Goal: Task Accomplishment & Management: Use online tool/utility

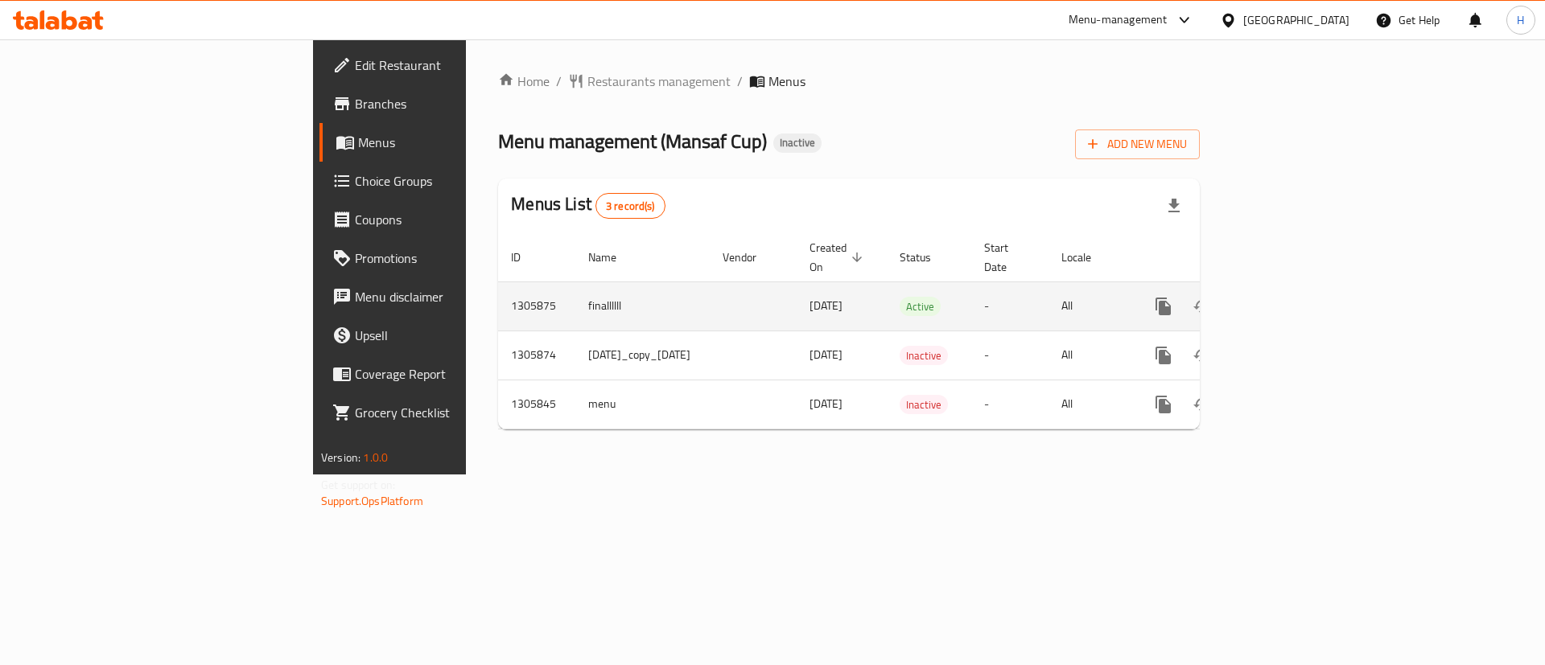
click at [1289, 297] on icon "enhanced table" at bounding box center [1279, 306] width 19 height 19
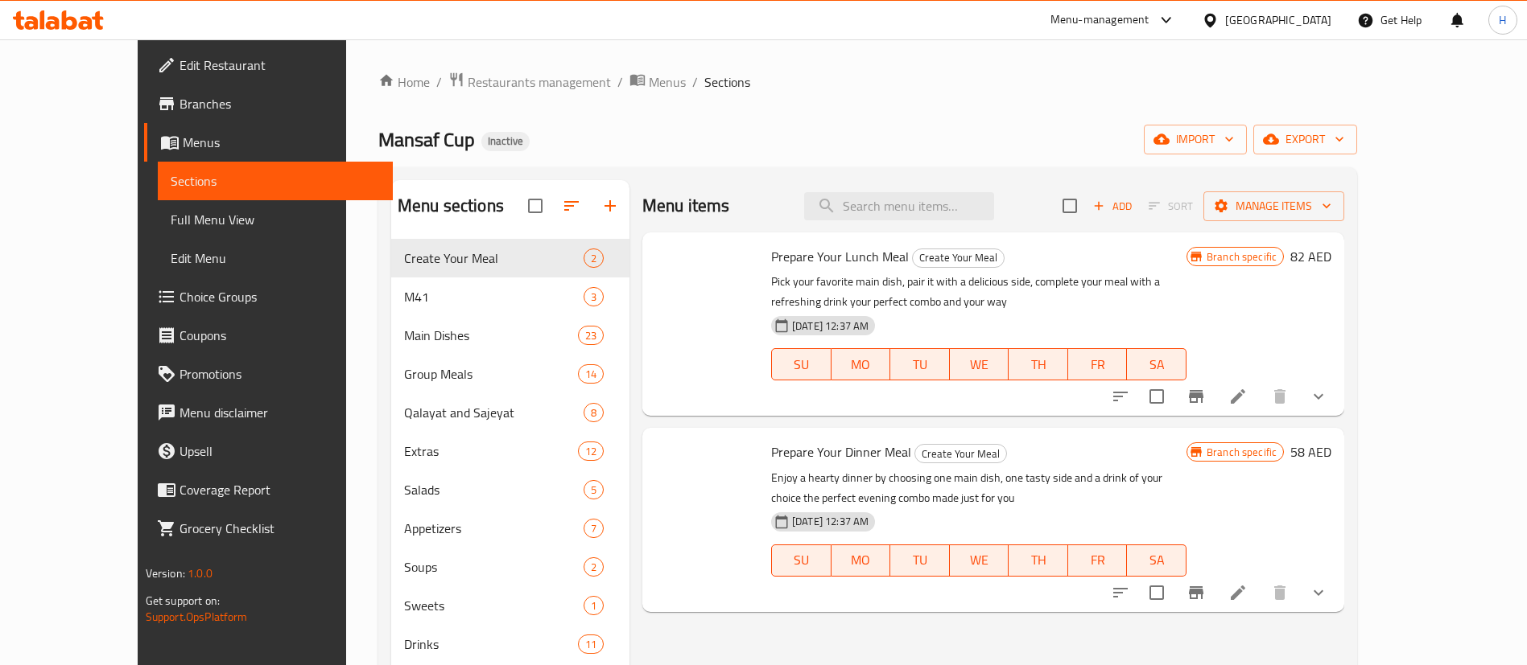
click at [781, 74] on ol "Home / Restaurants management / Menus / Sections" at bounding box center [867, 82] width 979 height 21
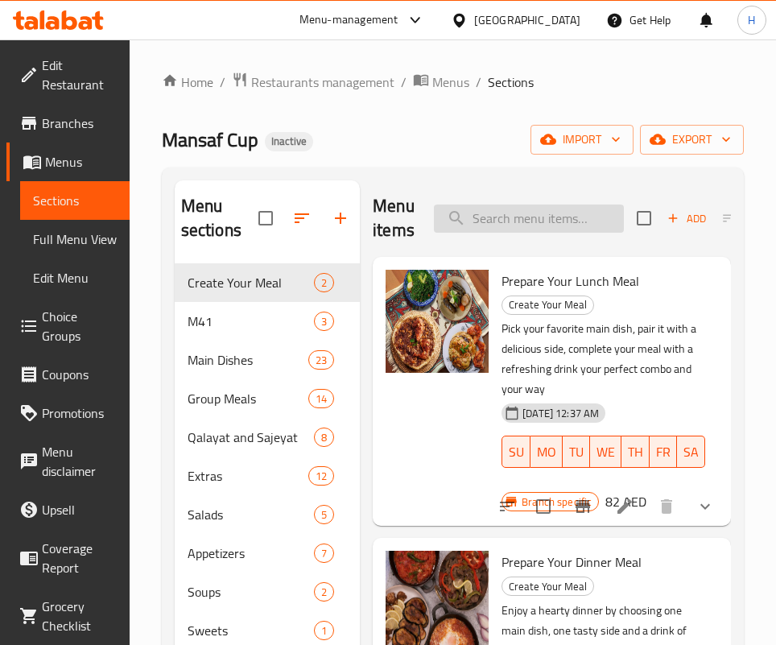
click at [526, 215] on input "search" at bounding box center [529, 218] width 190 height 28
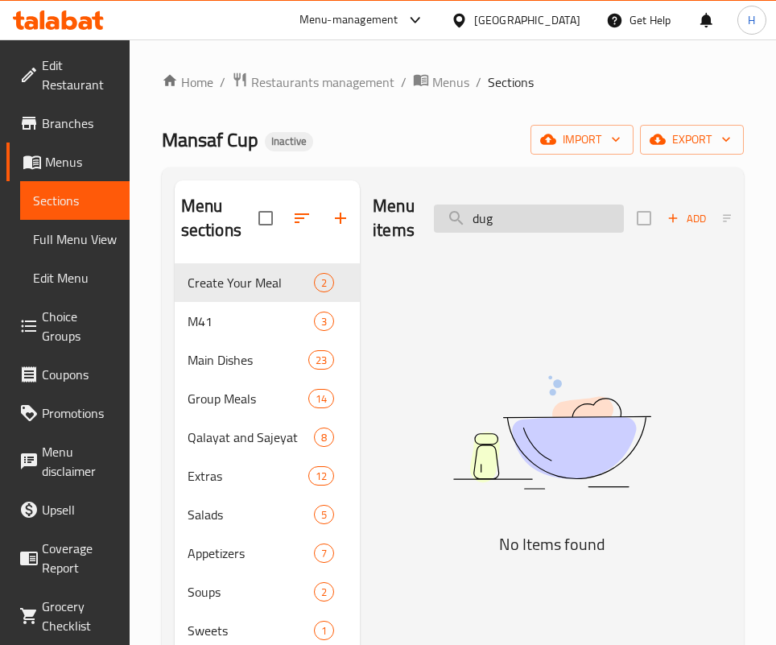
click at [521, 212] on input "dug" at bounding box center [529, 218] width 190 height 28
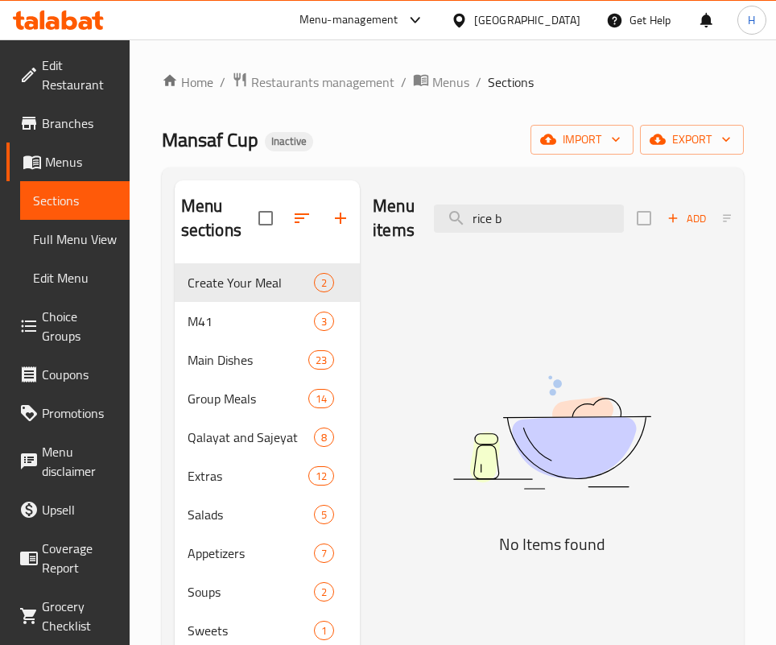
type input "rice b"
click at [58, 152] on span "Menus" at bounding box center [81, 161] width 72 height 19
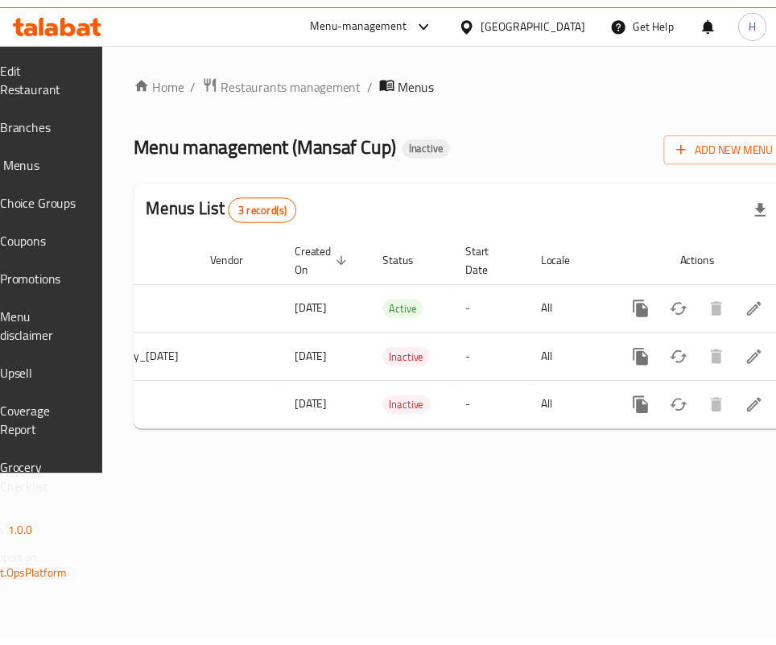
scroll to position [0, 250]
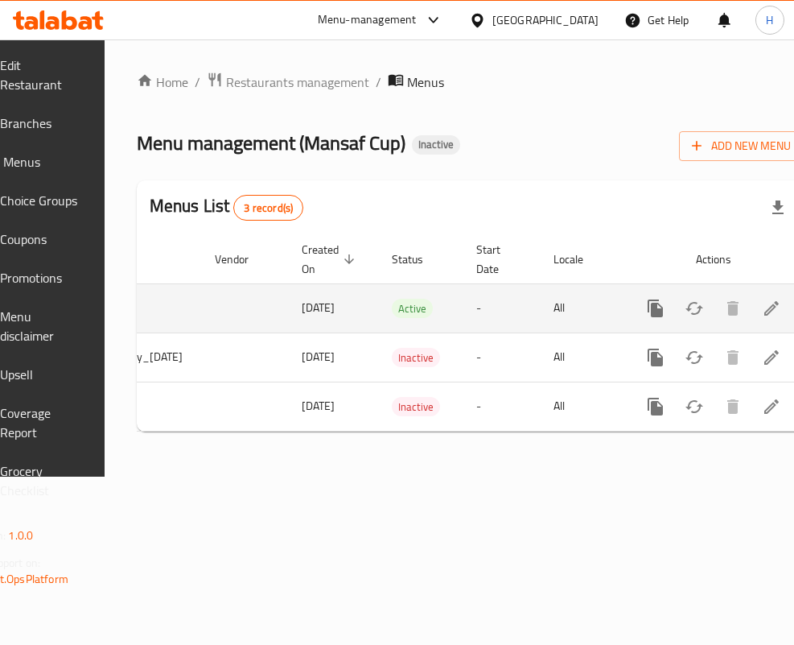
click at [762, 299] on icon "enhanced table" at bounding box center [771, 308] width 19 height 19
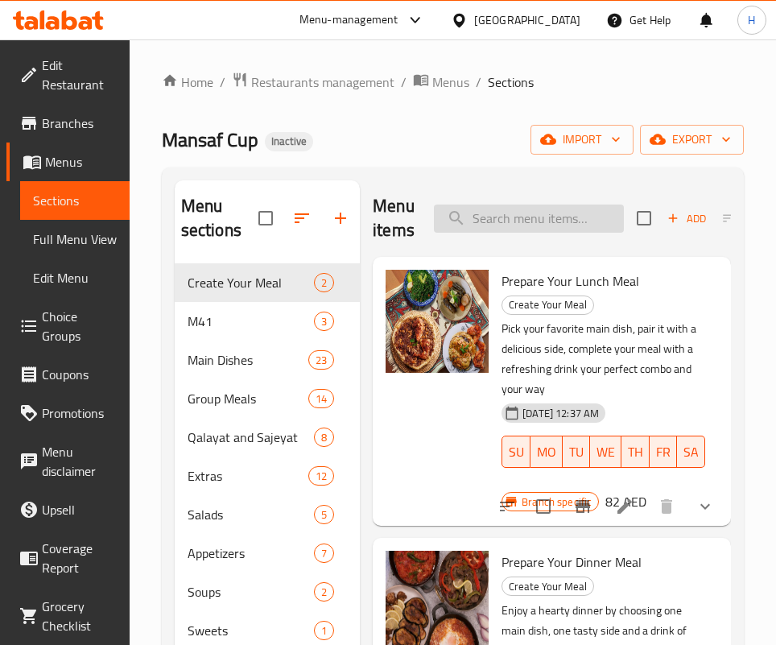
click at [569, 221] on input "search" at bounding box center [529, 218] width 190 height 28
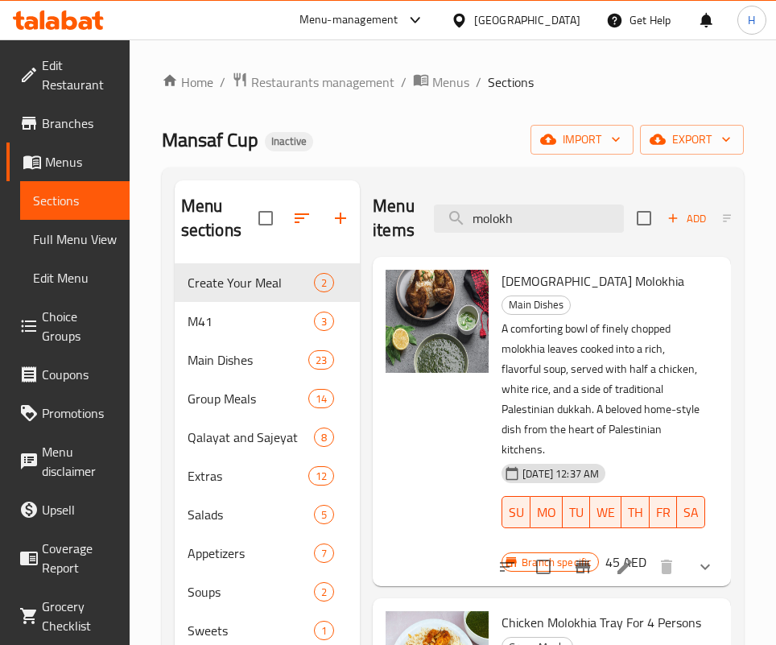
drag, startPoint x: 791, startPoint y: 55, endPoint x: 364, endPoint y: 130, distance: 433.9
click at [364, 130] on div "Mansaf Cup Inactive import export" at bounding box center [453, 140] width 582 height 30
click at [476, 211] on input "molokh" at bounding box center [529, 218] width 190 height 28
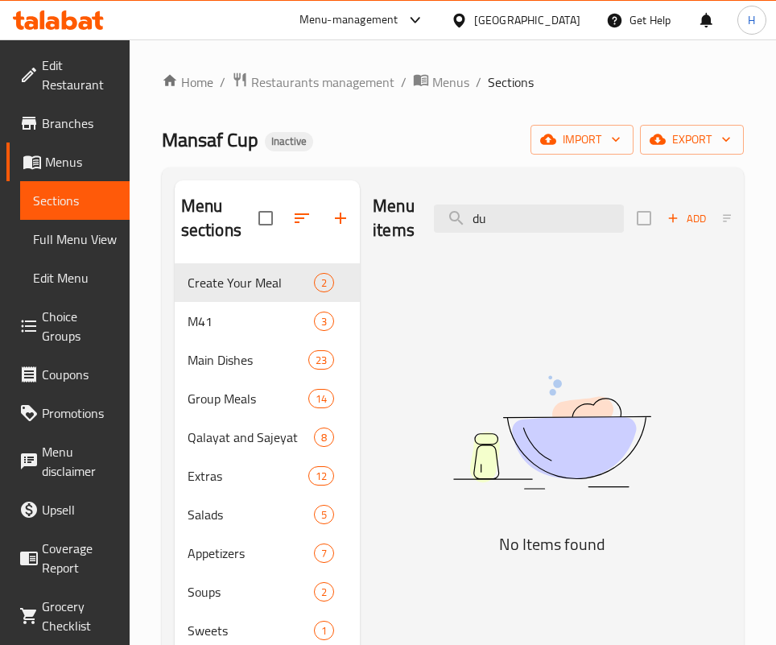
type input "d"
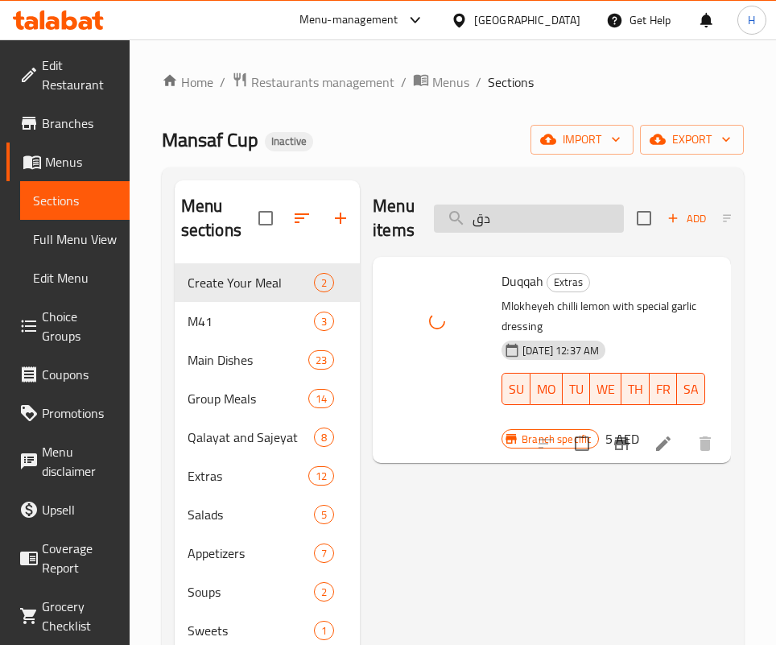
click at [538, 216] on input "دق" at bounding box center [529, 218] width 190 height 28
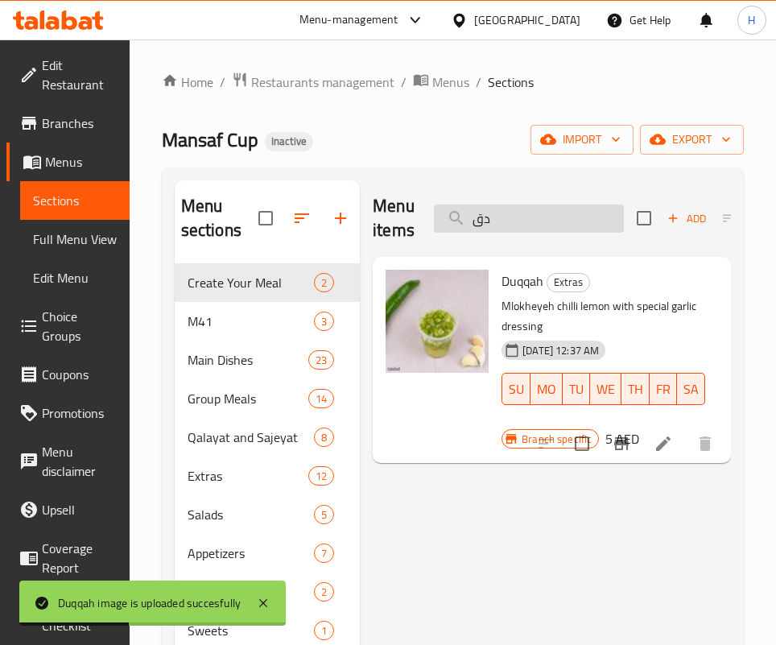
type input "ن"
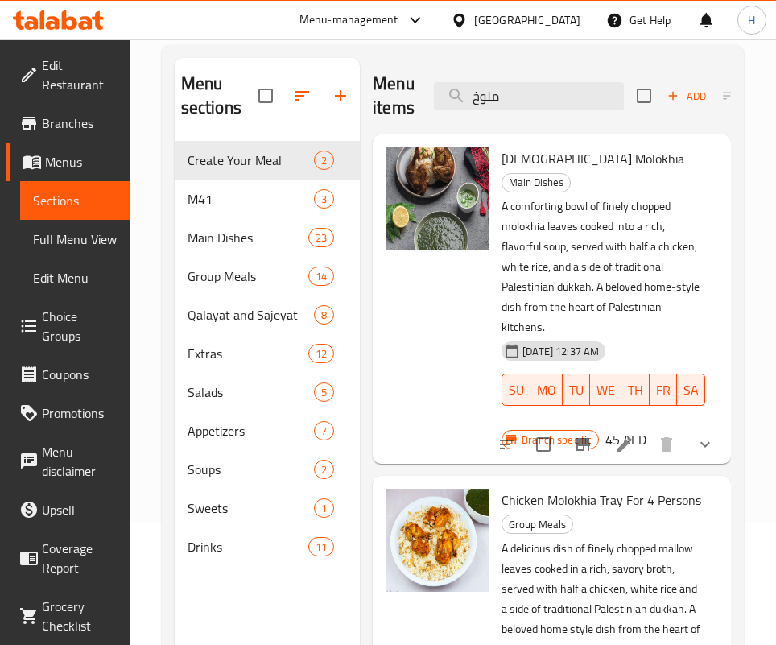
scroll to position [121, 0]
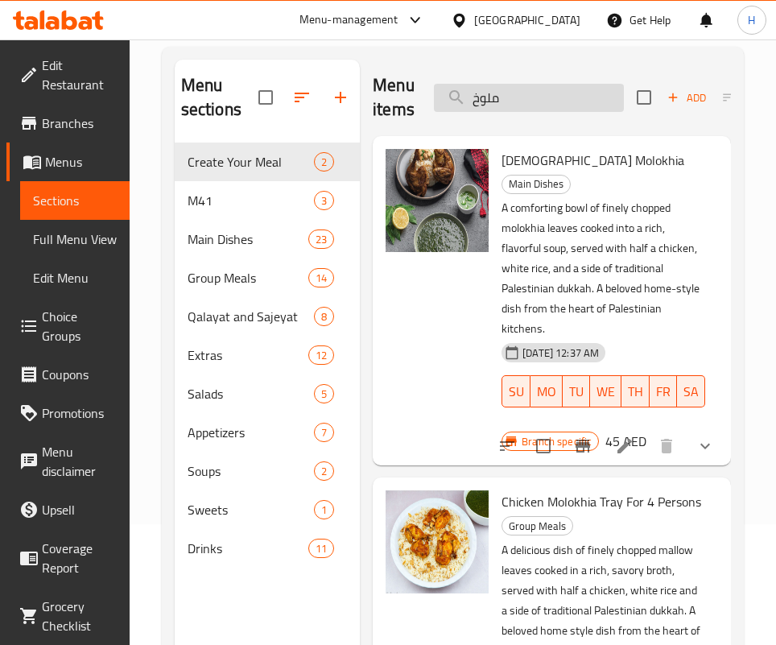
click at [561, 85] on input "ملوخ" at bounding box center [529, 98] width 190 height 28
type input "far"
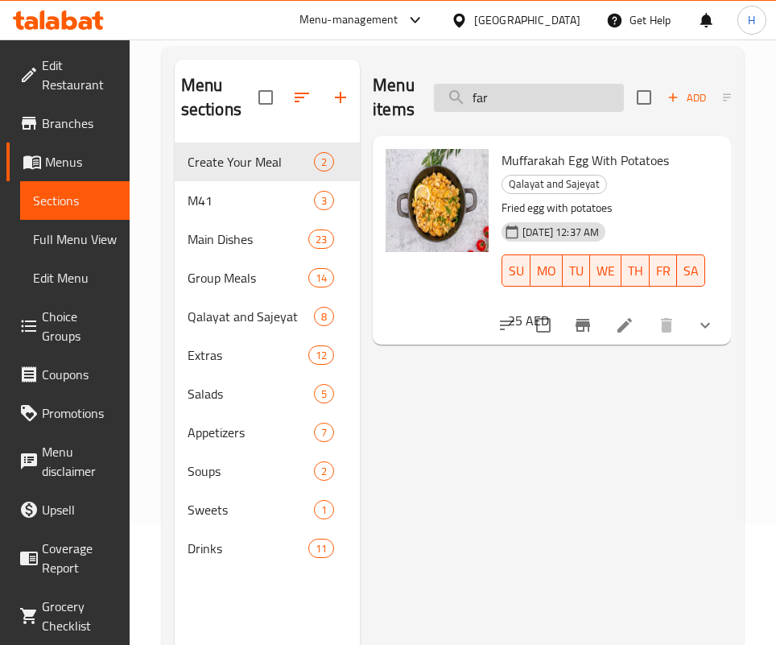
click at [503, 109] on input "far" at bounding box center [529, 98] width 190 height 28
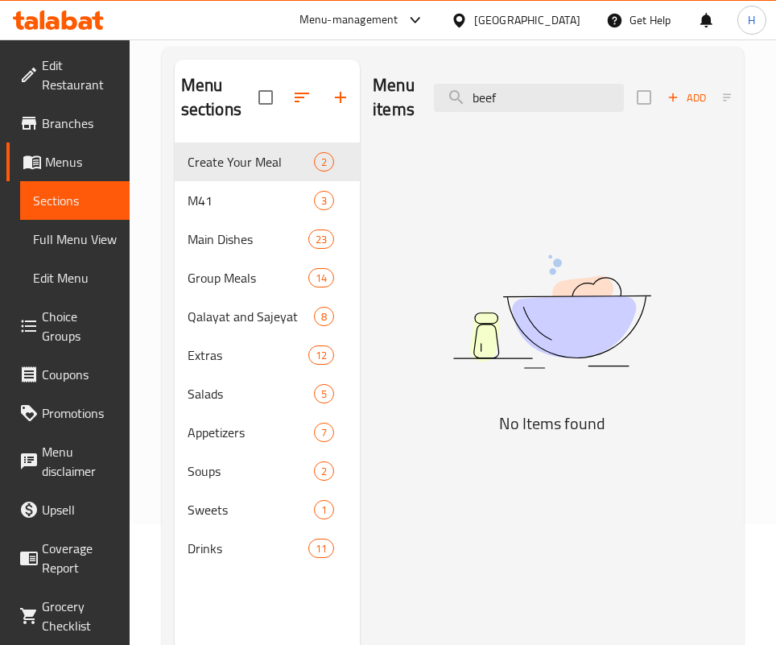
drag, startPoint x: 523, startPoint y: 489, endPoint x: 521, endPoint y: 475, distance: 14.7
click at [523, 489] on div "Menu items beef Add Sort Manage items No Items found" at bounding box center [545, 382] width 371 height 645
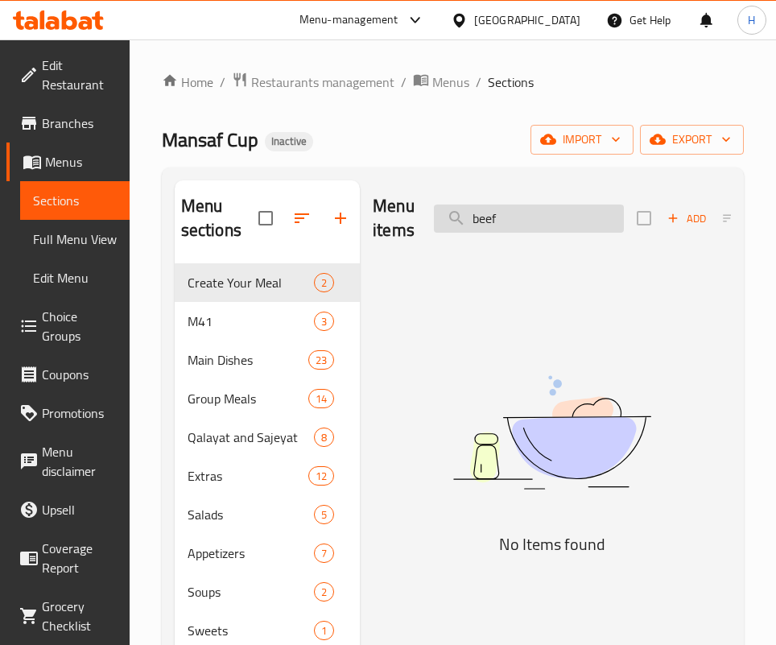
click at [526, 223] on input "beef" at bounding box center [529, 218] width 190 height 28
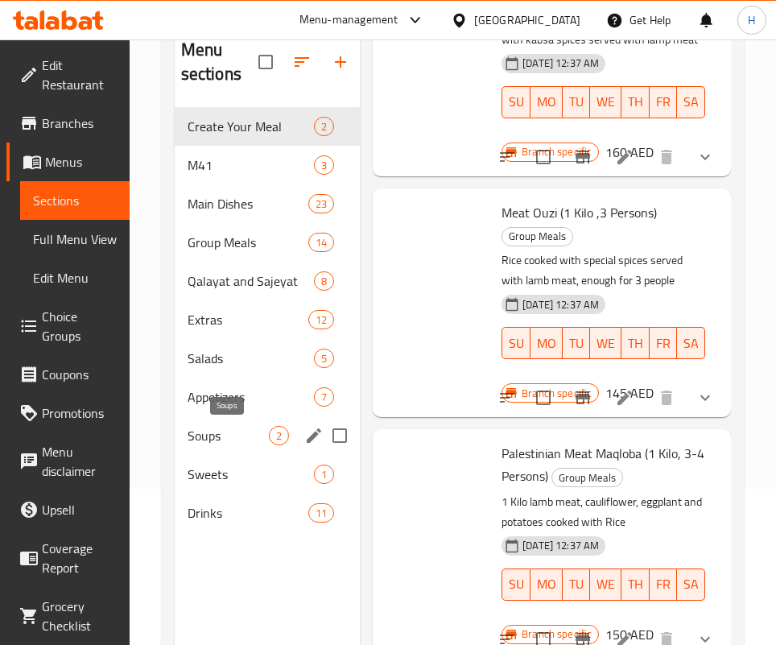
scroll to position [225, 0]
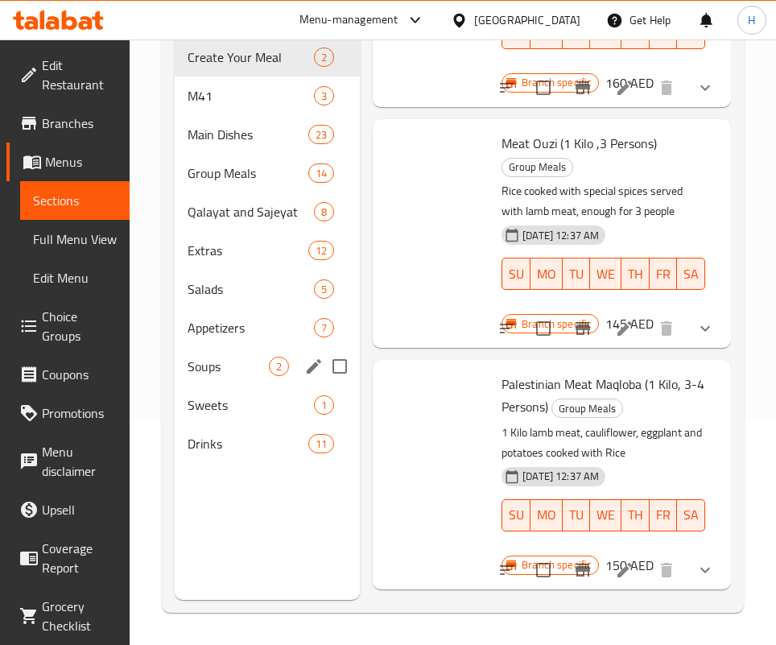
click at [248, 340] on div "Appetizers 7" at bounding box center [267, 327] width 185 height 39
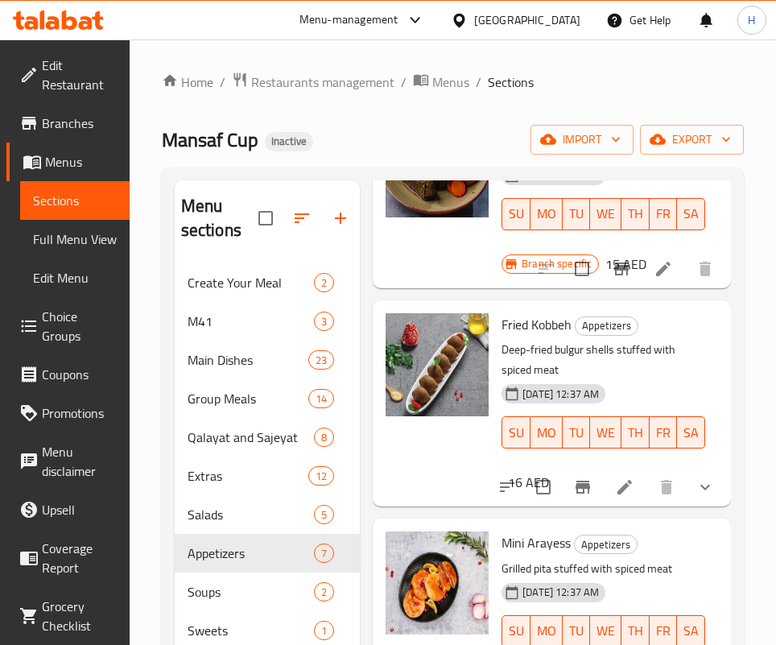
click at [571, 281] on div "Vine Leaves Appetizers Stuffed vine leaves with rice and herbs. [DATE] 12:37 AM…" at bounding box center [551, 194] width 345 height 173
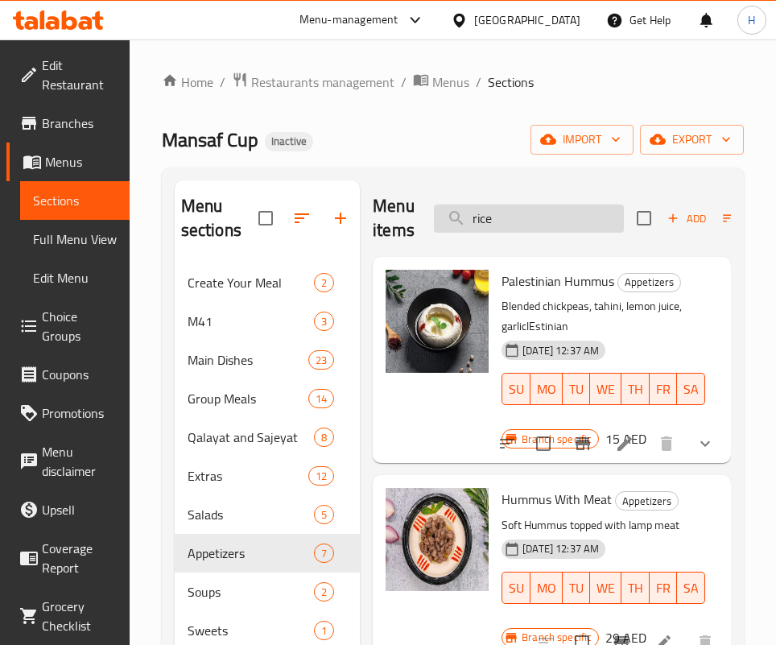
click at [543, 221] on input "rice" at bounding box center [529, 218] width 190 height 28
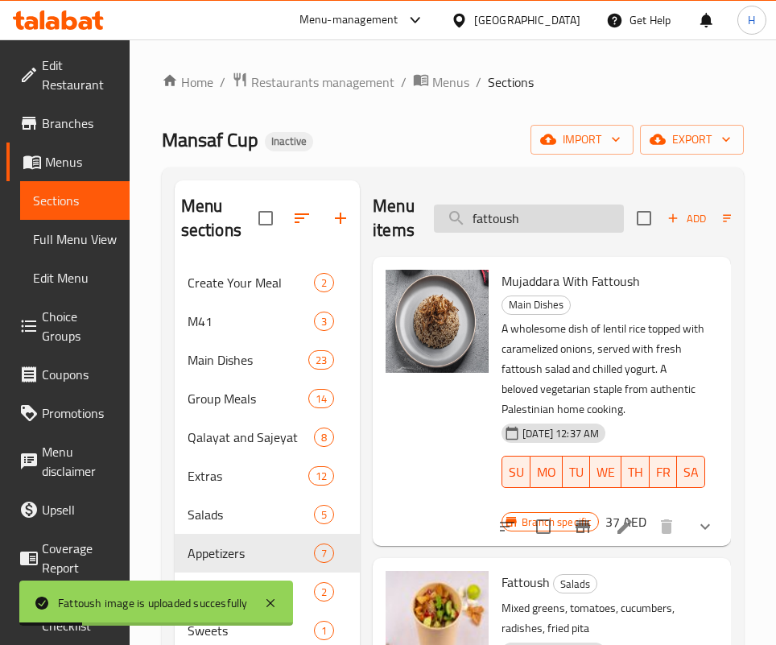
click at [548, 218] on input "fattoush" at bounding box center [529, 218] width 190 height 28
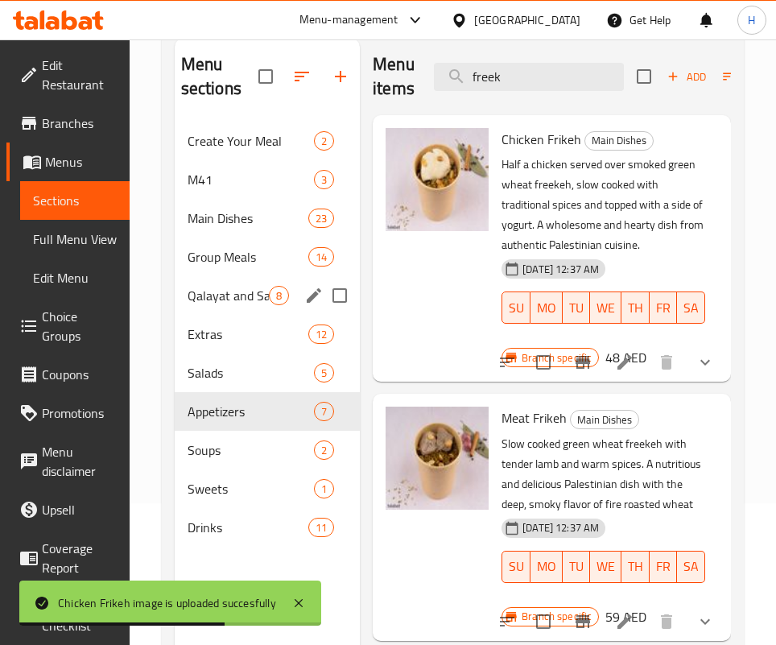
scroll to position [105, 0]
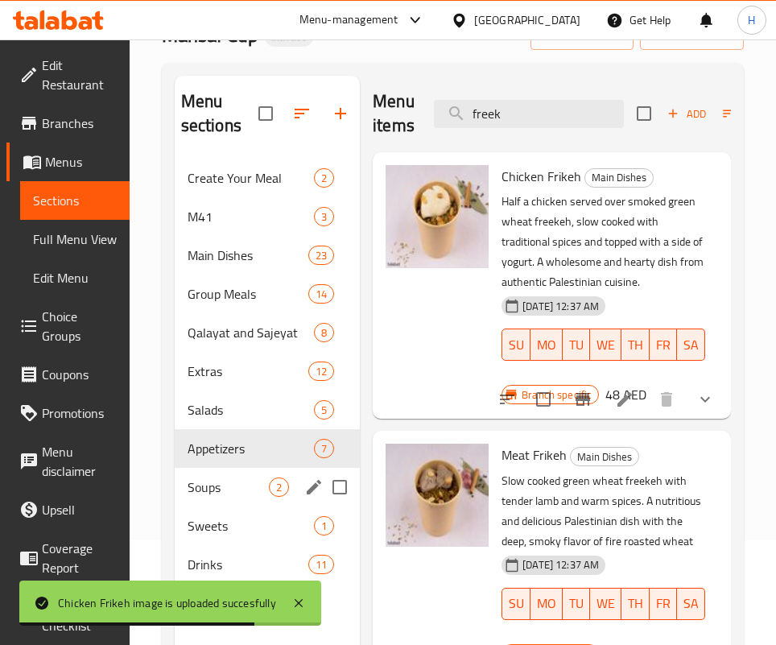
click at [229, 489] on span "Soups" at bounding box center [227, 486] width 81 height 19
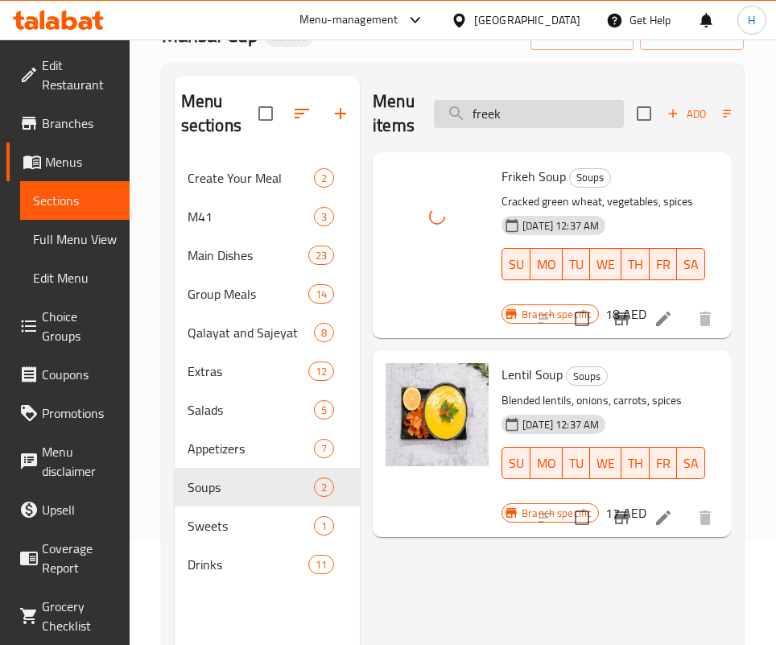
click at [553, 117] on input "freek" at bounding box center [529, 114] width 190 height 28
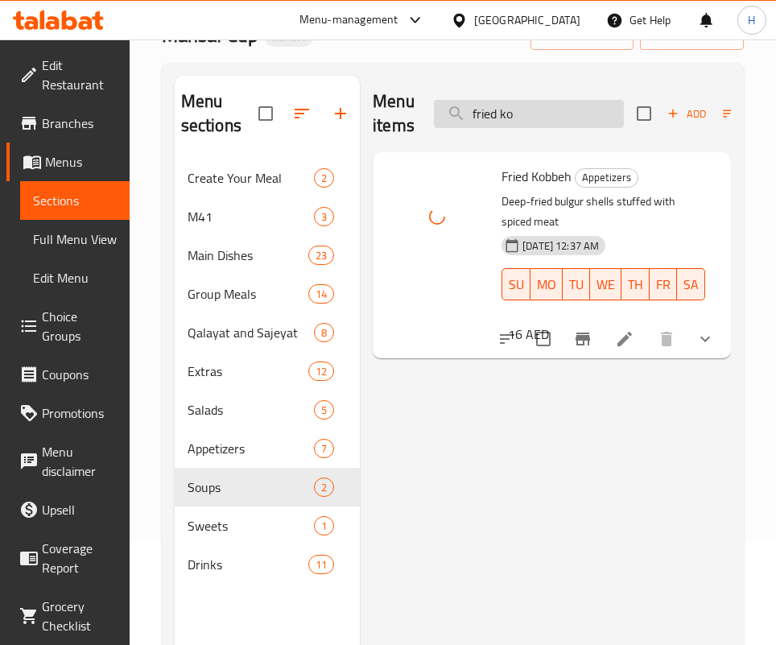
click at [573, 113] on input "fried ko" at bounding box center [529, 114] width 190 height 28
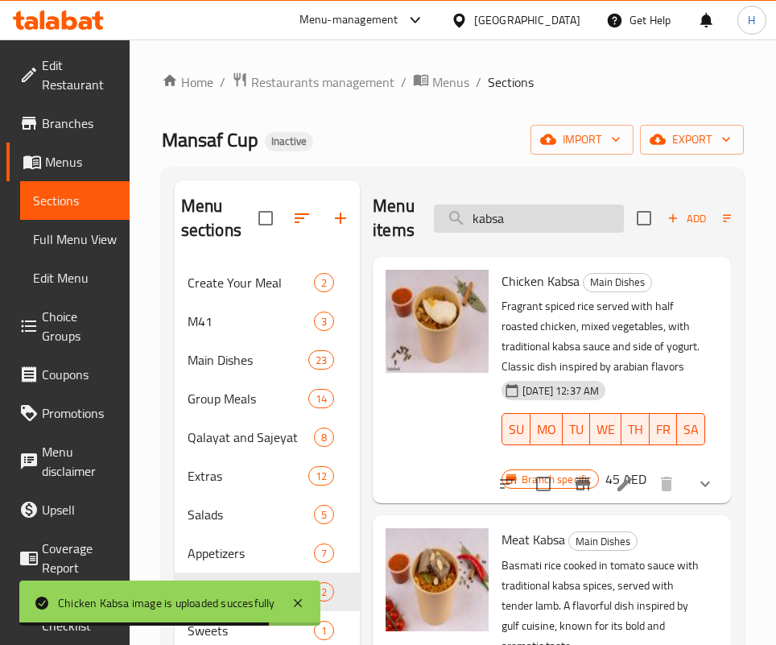
click at [521, 224] on input "kabsa" at bounding box center [529, 218] width 190 height 28
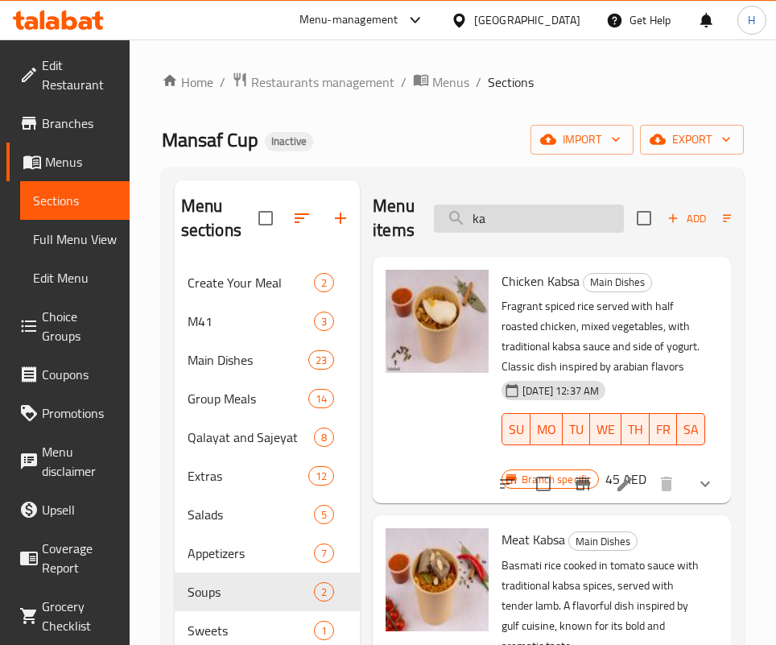
type input "k"
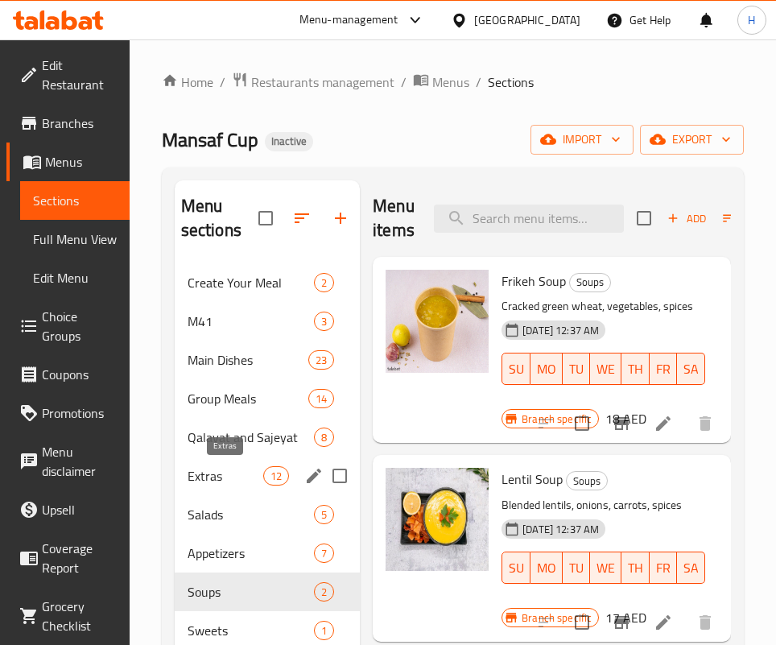
click at [241, 479] on span "Extras" at bounding box center [225, 475] width 76 height 19
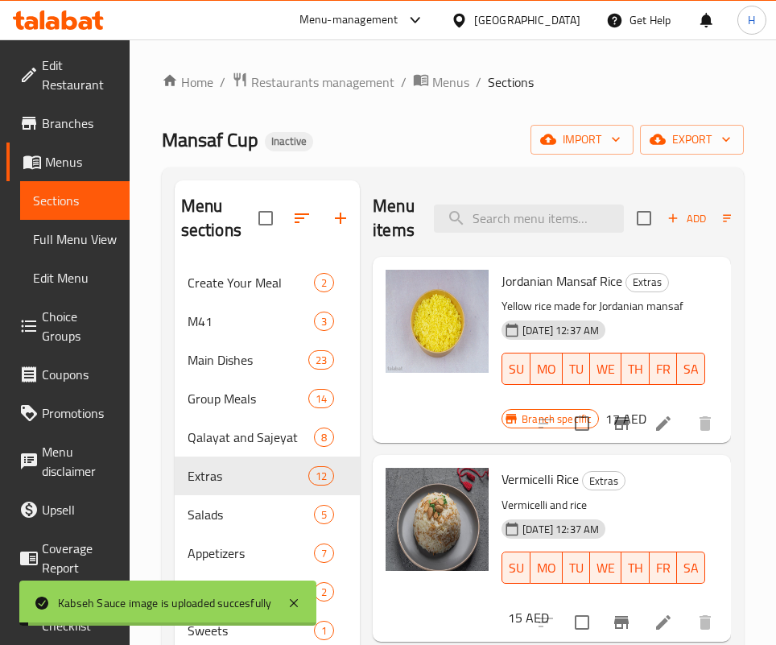
click at [558, 196] on div "Menu items Add Sort Manage items" at bounding box center [552, 218] width 358 height 76
click at [562, 219] on input "search" at bounding box center [529, 218] width 190 height 28
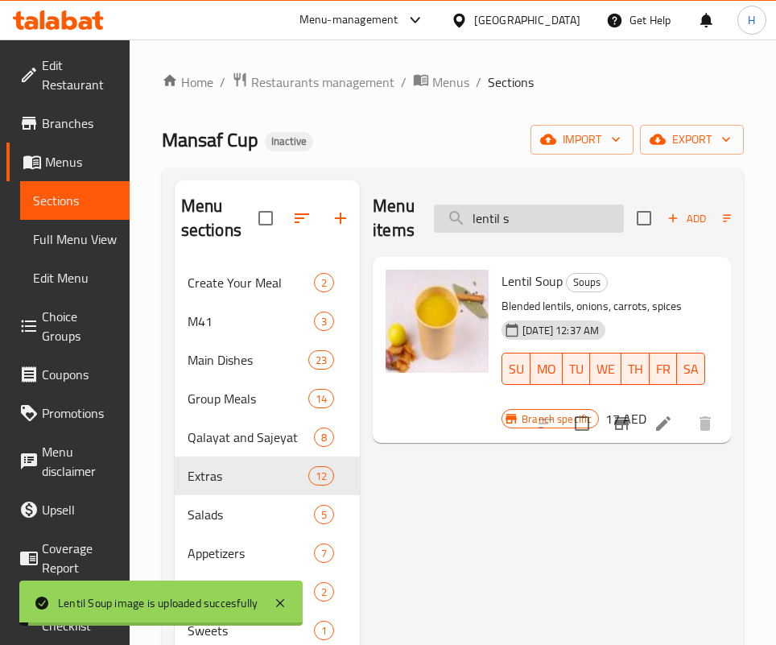
click at [494, 220] on input "lentil s" at bounding box center [529, 218] width 190 height 28
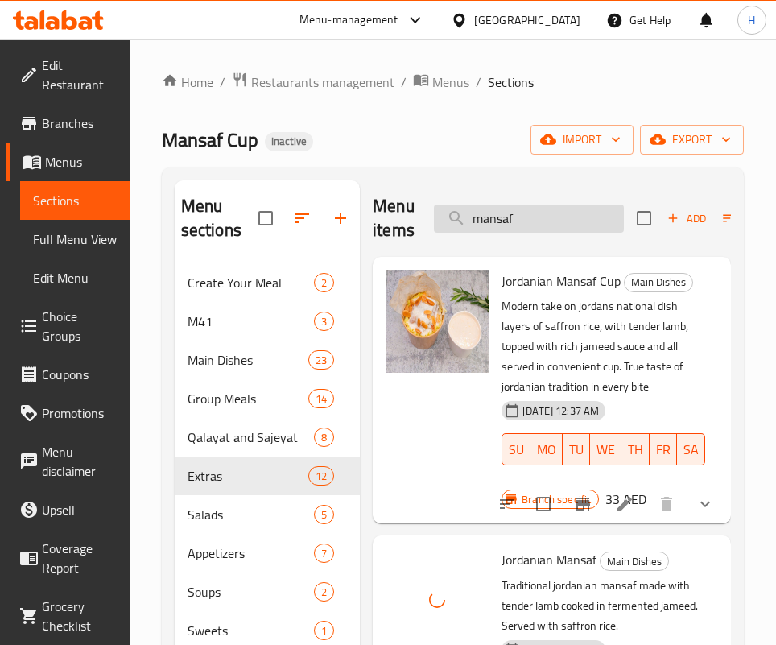
click at [542, 213] on input "mansaf" at bounding box center [529, 218] width 190 height 28
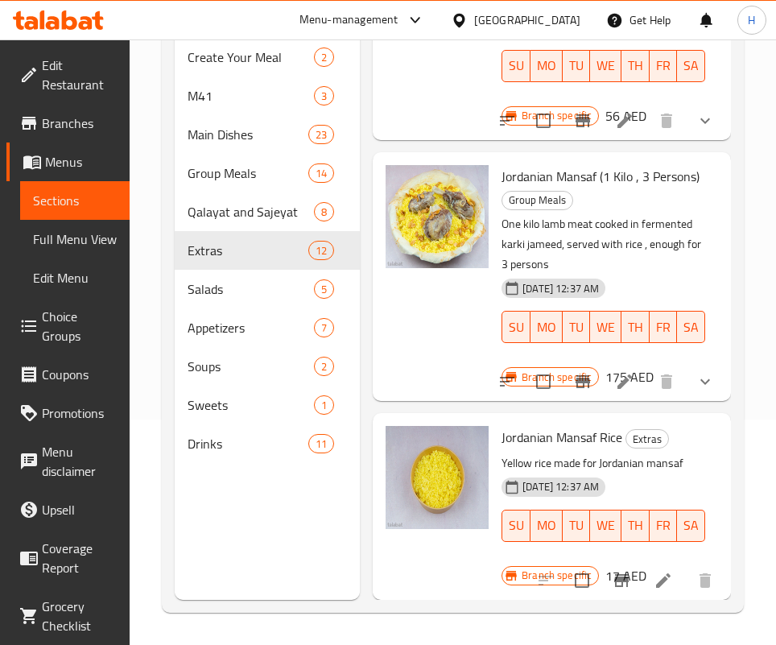
scroll to position [180, 0]
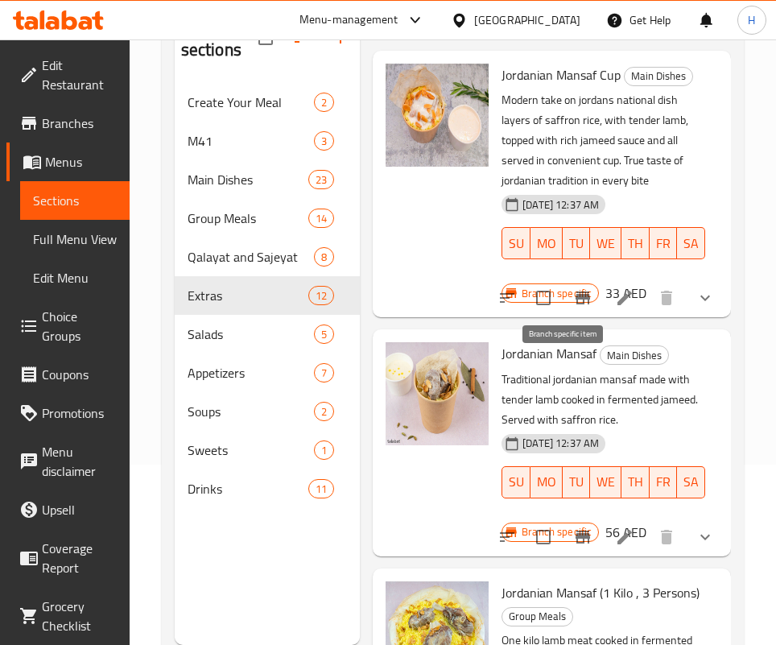
type input "منسف د"
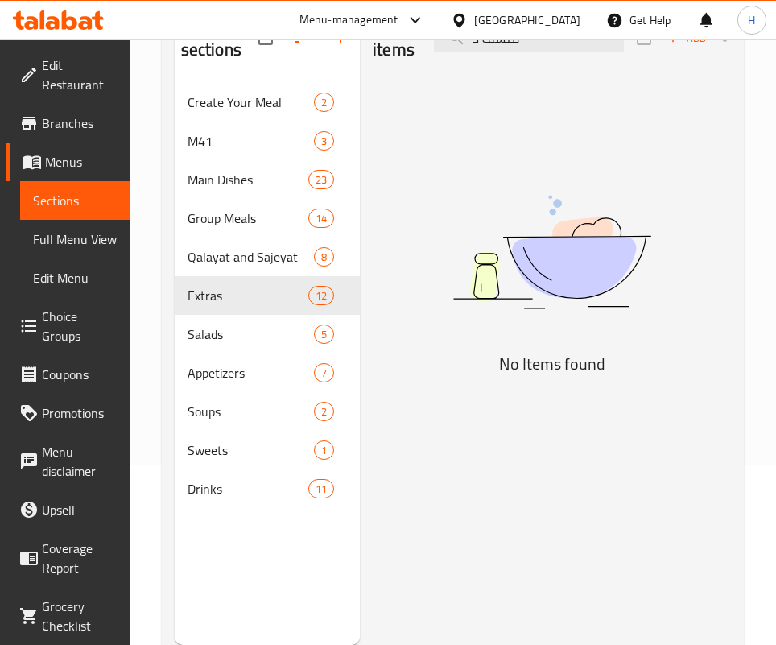
scroll to position [0, 0]
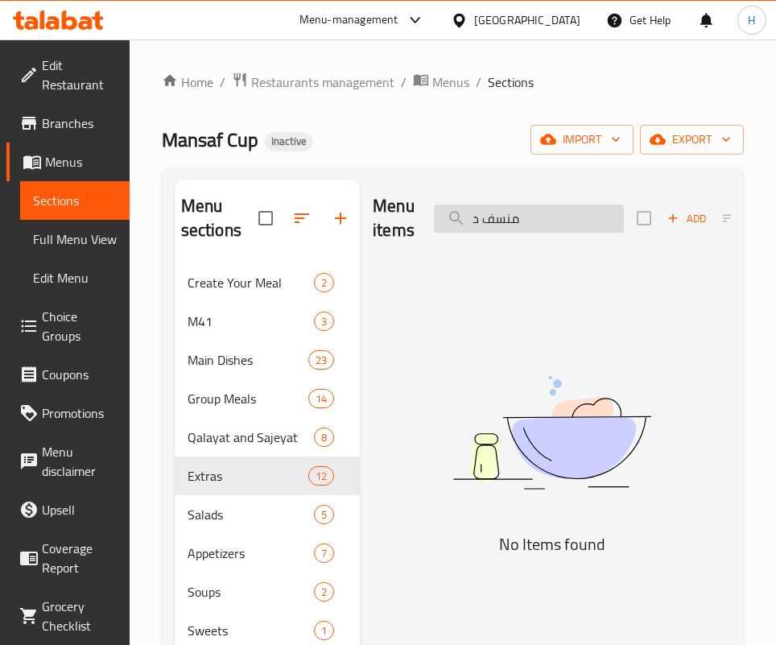
click at [542, 231] on input "منسف د" at bounding box center [529, 218] width 190 height 28
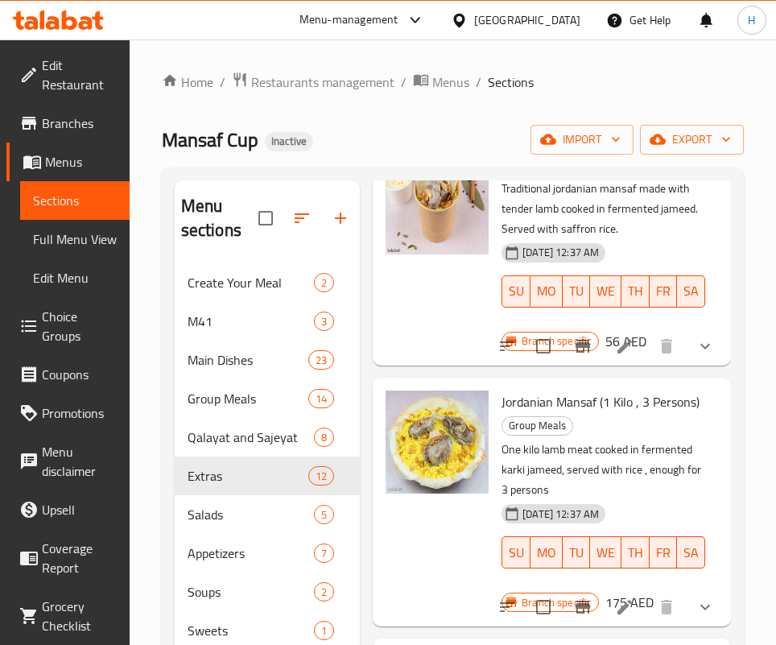
scroll to position [776, 0]
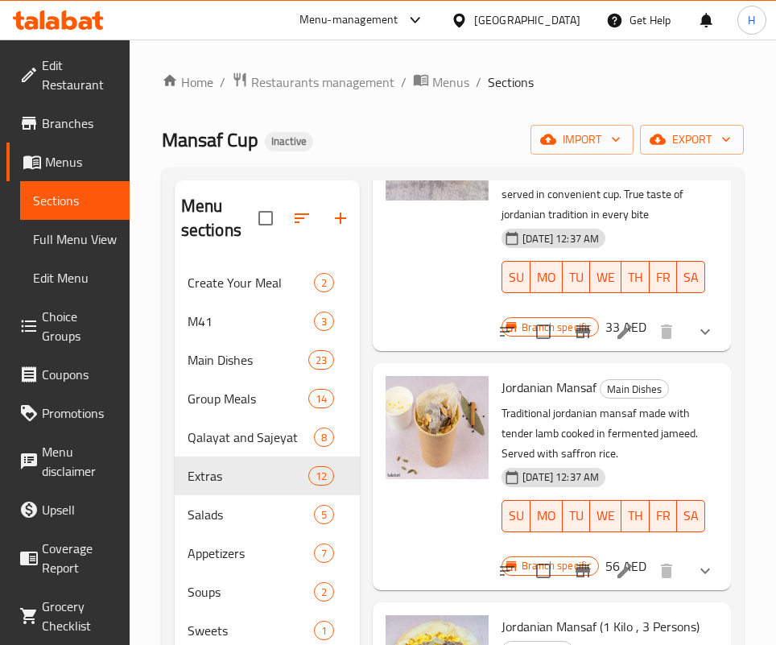
scroll to position [0, 0]
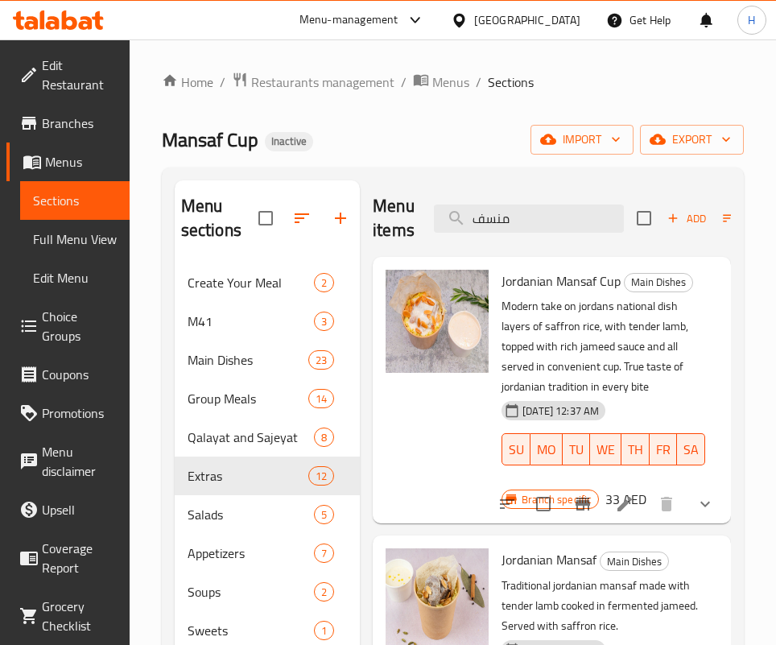
click at [522, 225] on input "منسف" at bounding box center [529, 218] width 190 height 28
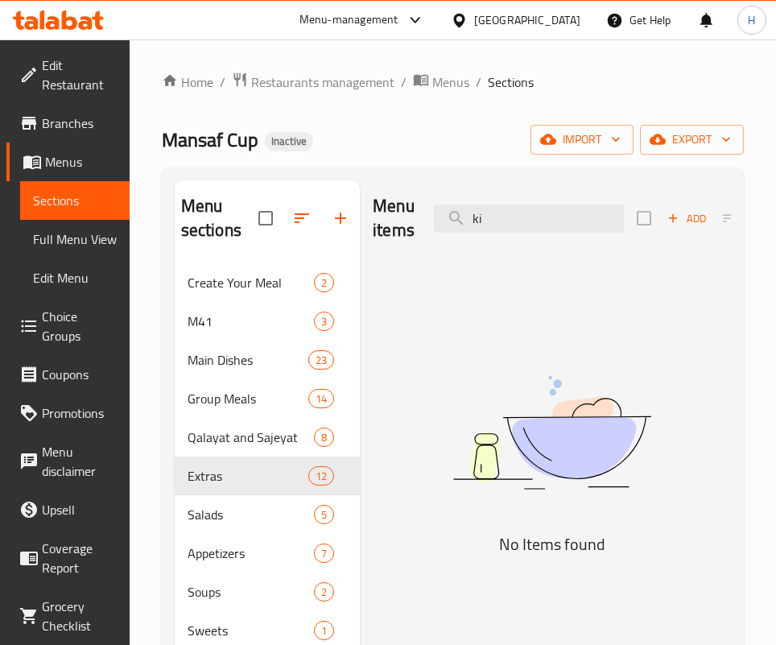
type input "k"
click at [517, 214] on input "كبه" at bounding box center [529, 218] width 190 height 28
drag, startPoint x: 521, startPoint y: 491, endPoint x: 496, endPoint y: 388, distance: 106.0
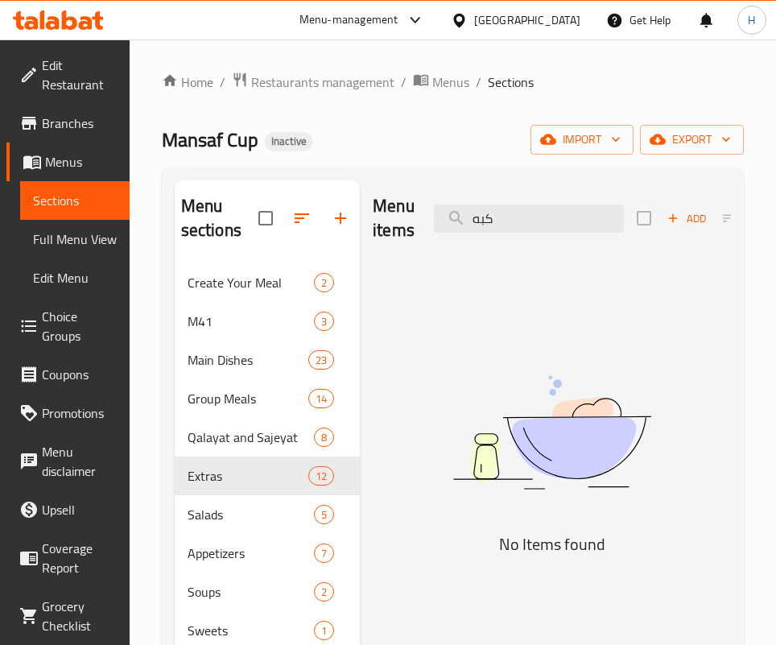
click at [522, 491] on img at bounding box center [552, 432] width 358 height 190
click at [550, 227] on input "كبه" at bounding box center [529, 218] width 190 height 28
drag, startPoint x: 537, startPoint y: 455, endPoint x: 542, endPoint y: 328, distance: 127.3
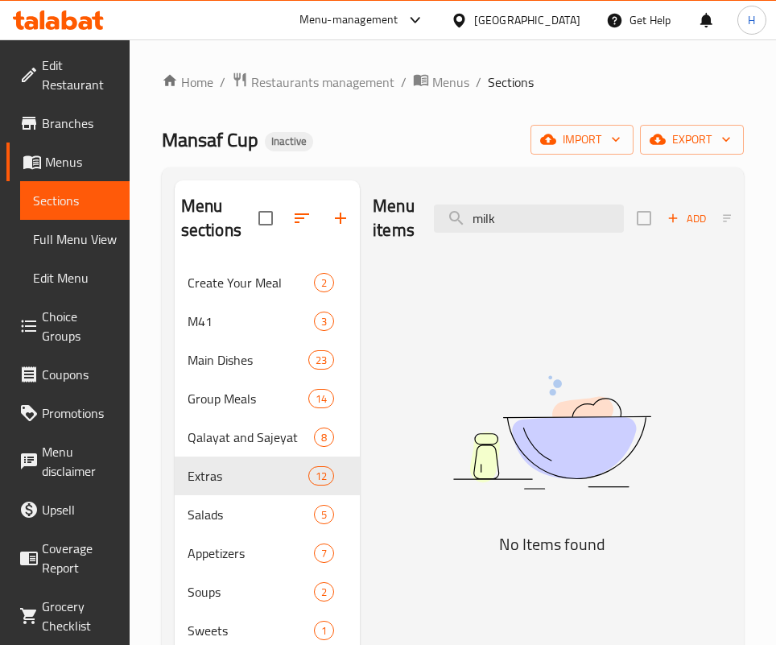
click at [536, 455] on img at bounding box center [552, 432] width 358 height 190
click at [531, 223] on input "milk" at bounding box center [529, 218] width 190 height 28
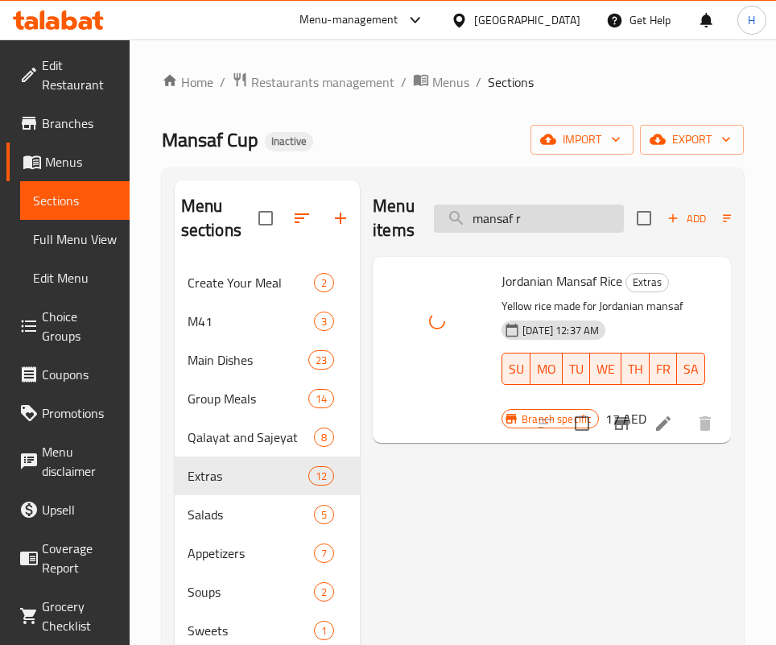
click at [489, 208] on input "mansaf r" at bounding box center [529, 218] width 190 height 28
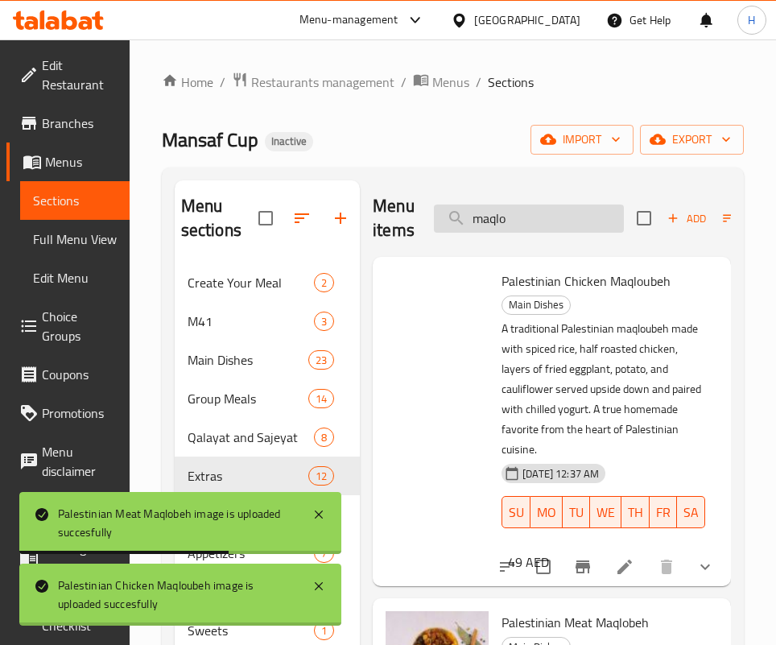
click at [527, 223] on input "maqlo" at bounding box center [529, 218] width 190 height 28
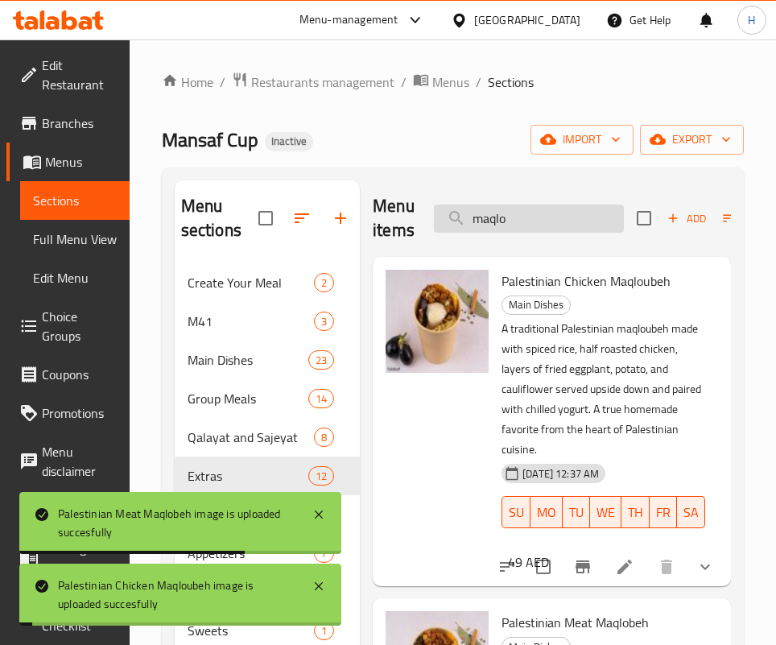
click at [527, 223] on input "maqlo" at bounding box center [529, 218] width 190 height 28
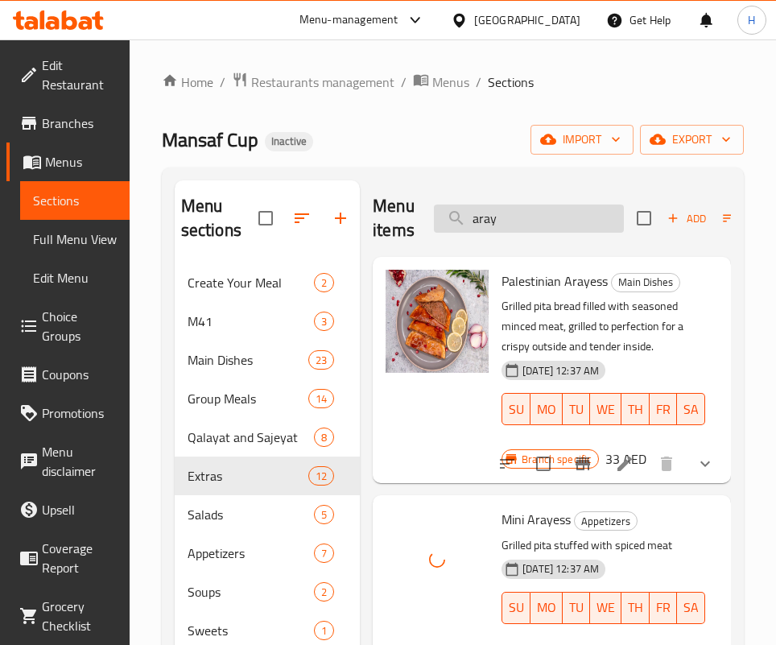
drag, startPoint x: 547, startPoint y: 234, endPoint x: 545, endPoint y: 221, distance: 13.1
click at [547, 234] on div "Menu items aray Add Sort Manage items" at bounding box center [552, 218] width 358 height 76
click at [544, 216] on input "aray" at bounding box center [529, 218] width 190 height 28
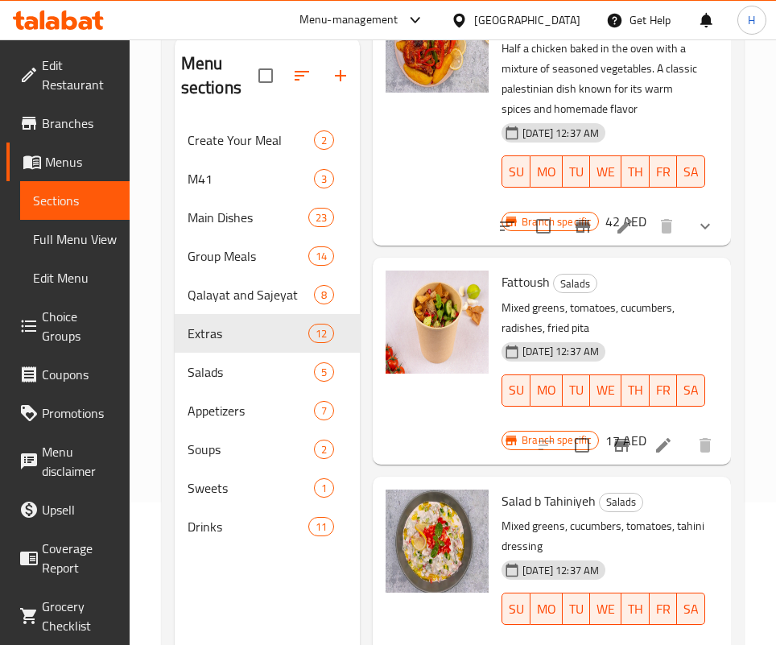
scroll to position [225, 0]
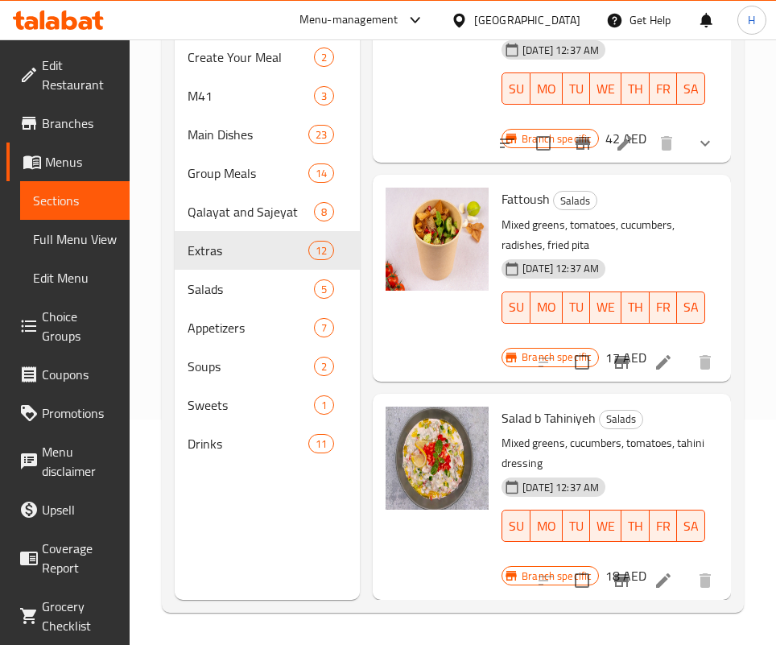
click at [583, 453] on p "Mixed greens, cucumbers, tomatoes, tahini dressing" at bounding box center [603, 453] width 204 height 40
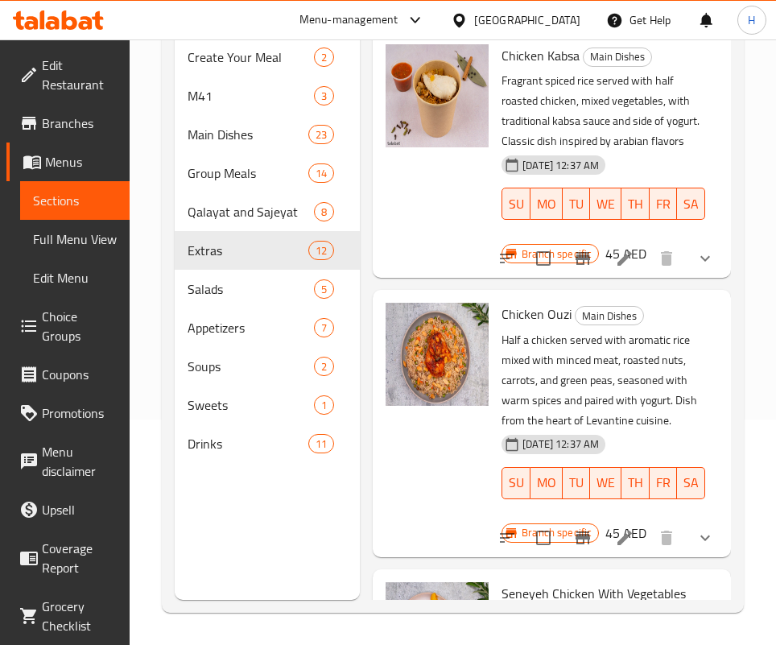
scroll to position [0, 0]
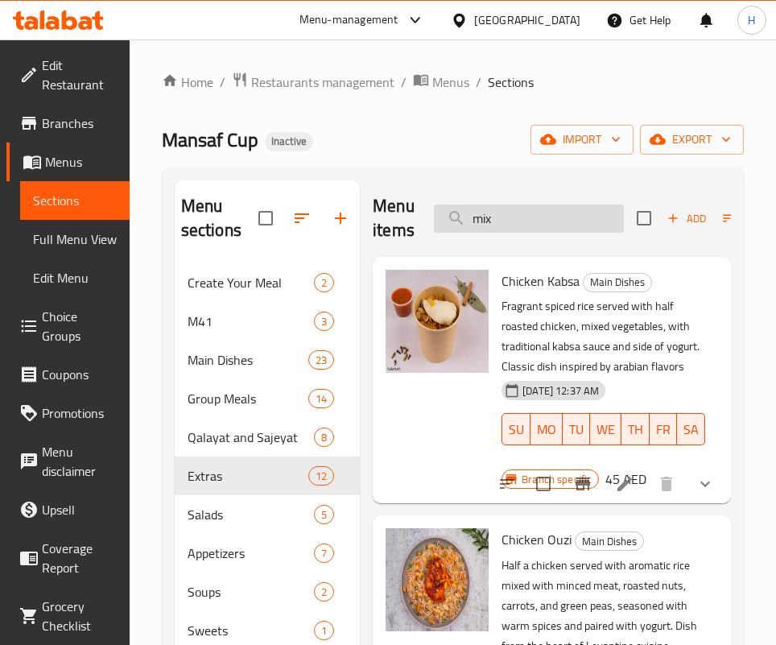
click at [535, 207] on input "mix" at bounding box center [529, 218] width 190 height 28
click at [535, 217] on input "mix" at bounding box center [529, 218] width 190 height 28
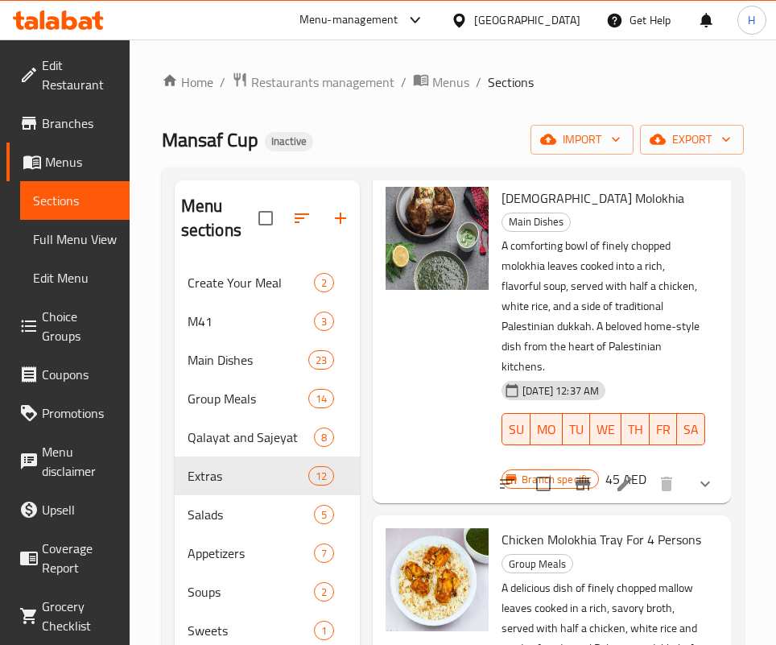
scroll to position [121, 0]
drag, startPoint x: 681, startPoint y: 473, endPoint x: 683, endPoint y: 444, distance: 29.1
click at [695, 474] on icon "show more" at bounding box center [704, 483] width 19 height 19
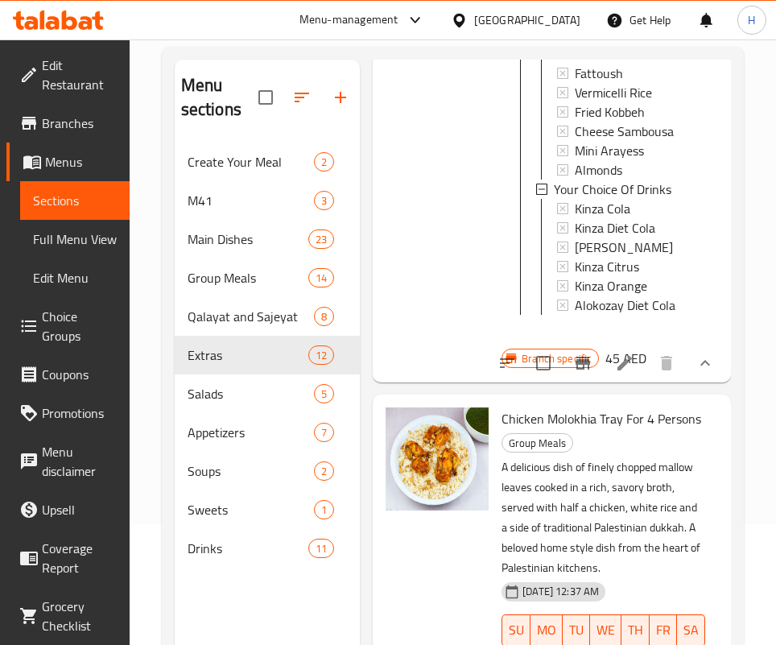
click at [546, 433] on div "Chicken Molokhia Tray For 4 Persons Group Meals A delicious dish of finely chop…" at bounding box center [551, 549] width 345 height 296
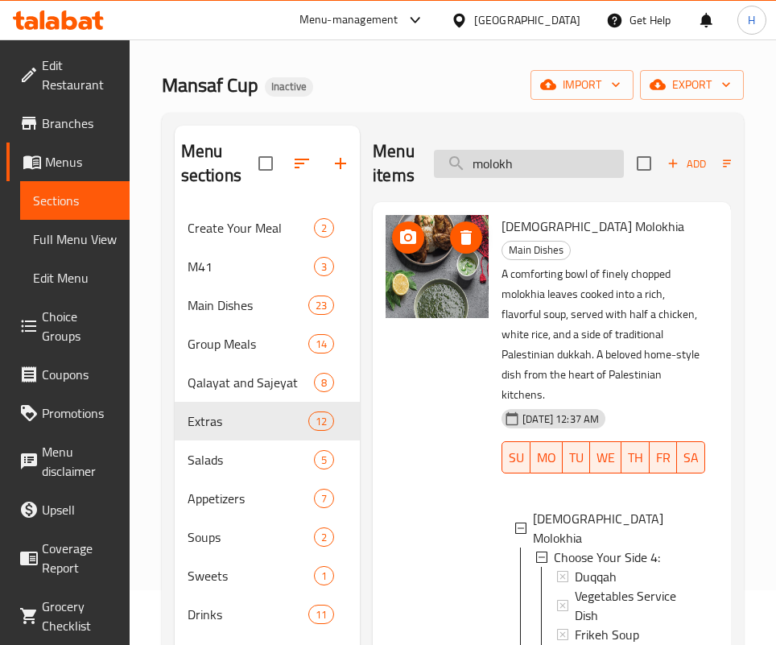
scroll to position [0, 0]
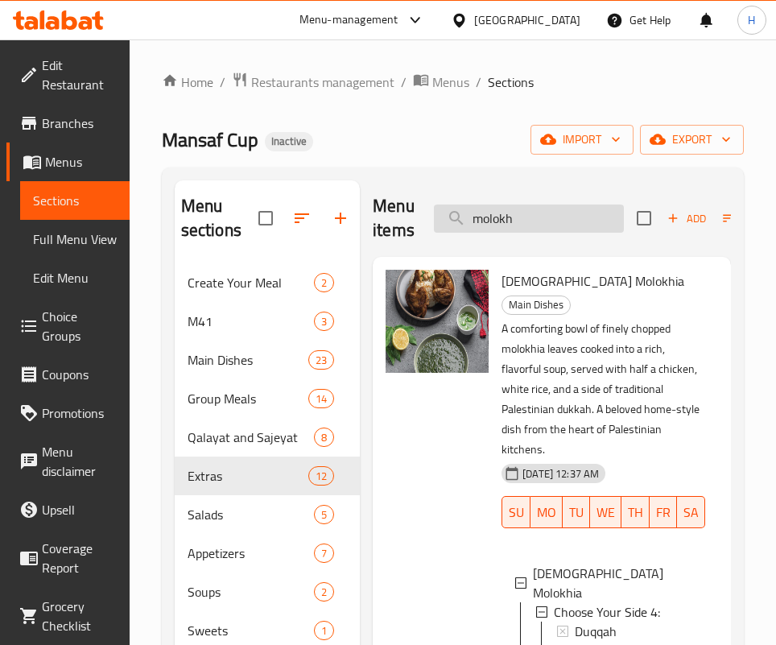
click at [513, 229] on input "molokh" at bounding box center [529, 218] width 190 height 28
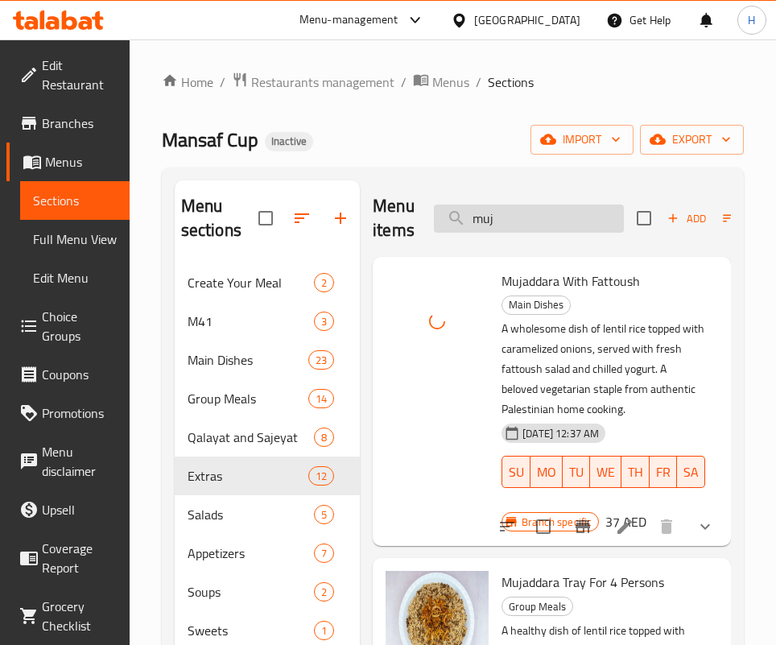
click at [484, 223] on input "muj" at bounding box center [529, 218] width 190 height 28
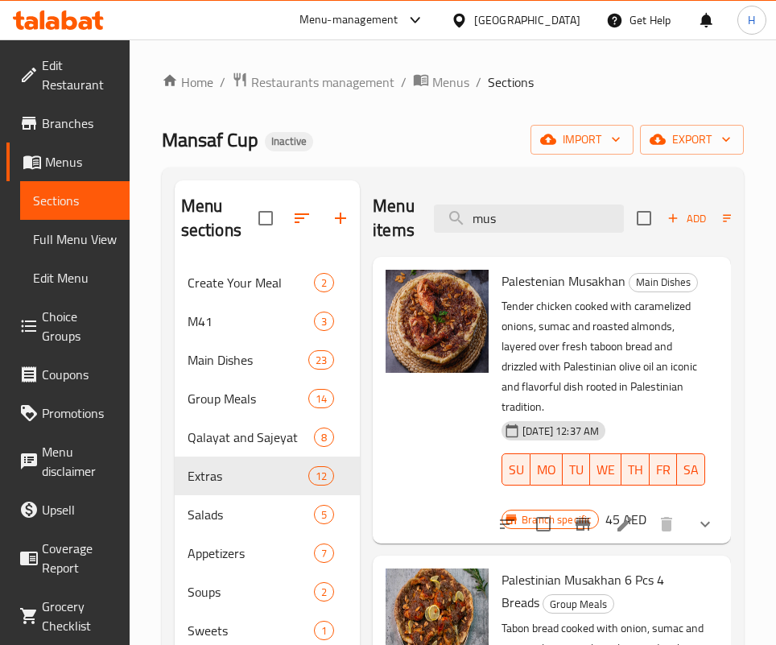
drag, startPoint x: 702, startPoint y: 270, endPoint x: 690, endPoint y: 271, distance: 12.9
click at [702, 270] on div "Palestenian Musakhan Main Dishes Tender chicken cooked with caramelized onions,…" at bounding box center [551, 400] width 345 height 274
click at [504, 217] on input "mus" at bounding box center [529, 218] width 190 height 28
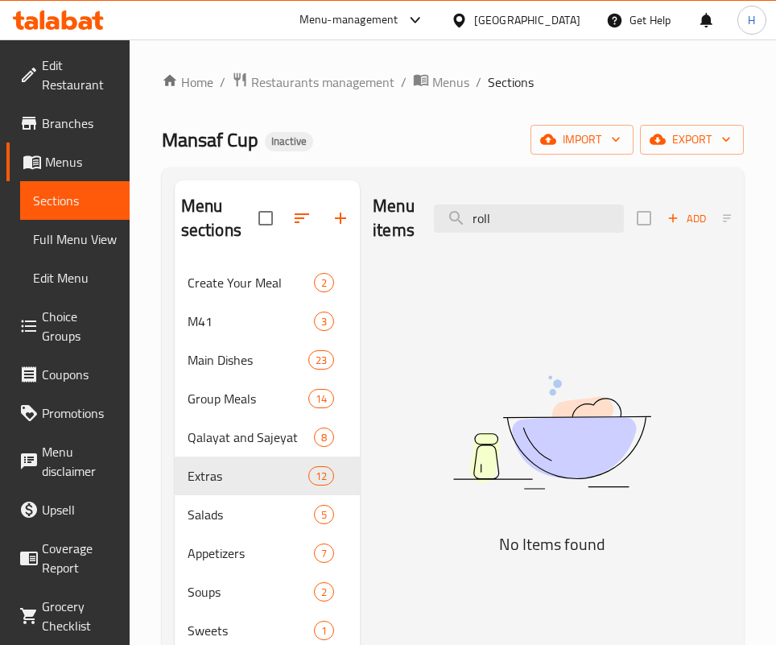
click at [424, 473] on img at bounding box center [552, 432] width 358 height 190
click at [496, 225] on input "roll" at bounding box center [529, 218] width 190 height 28
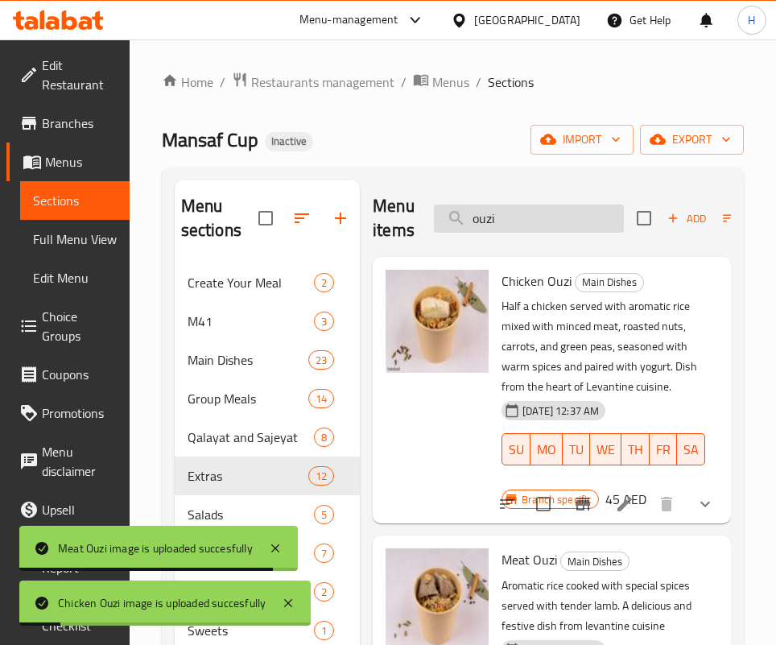
click at [488, 214] on input "ouzi" at bounding box center [529, 218] width 190 height 28
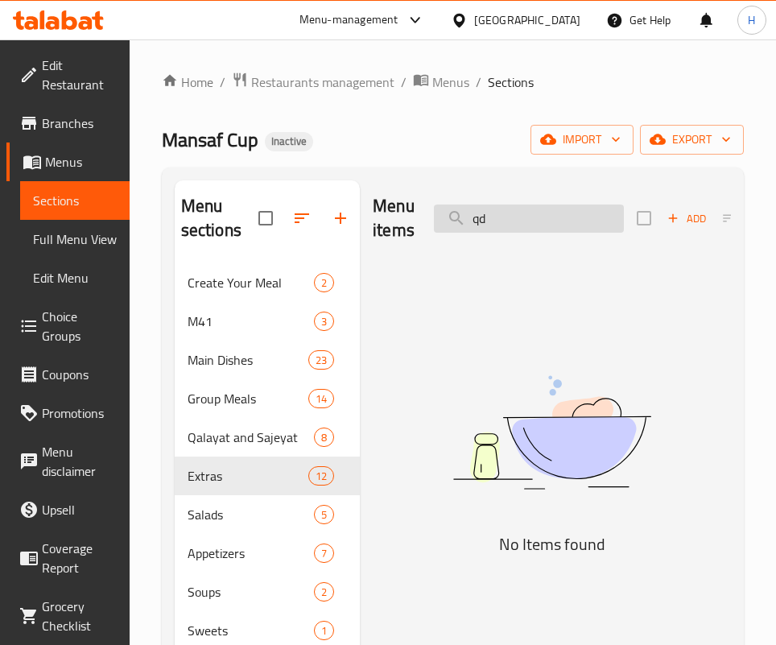
type input "q"
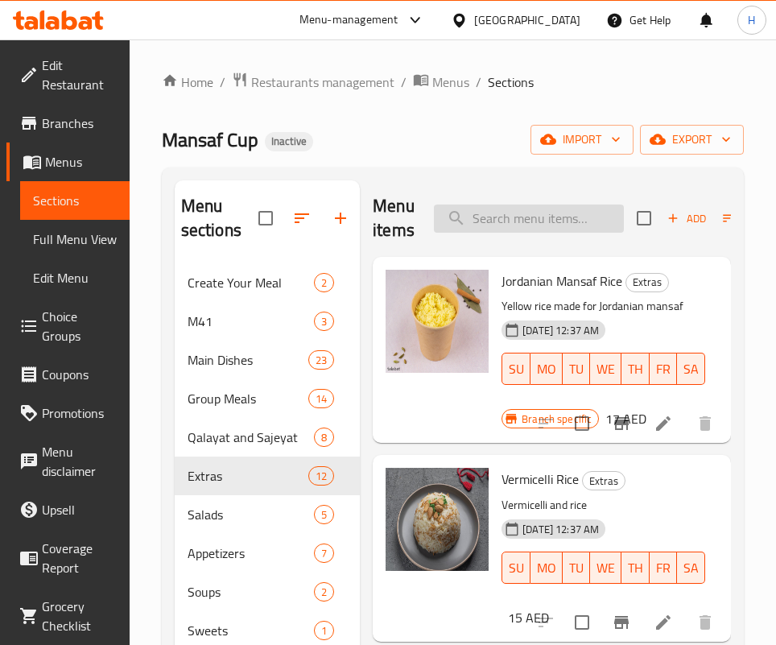
type input "i"
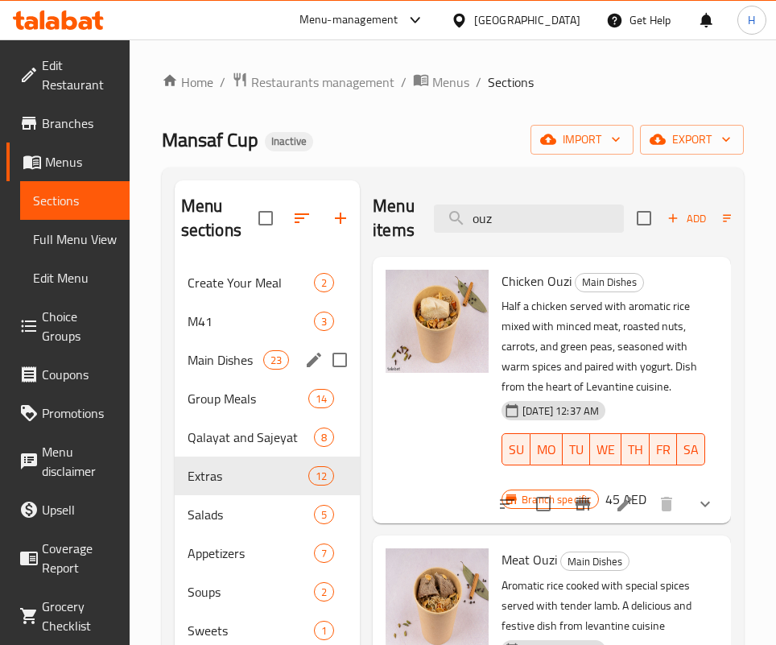
click at [228, 347] on div "Main Dishes 23" at bounding box center [267, 359] width 185 height 39
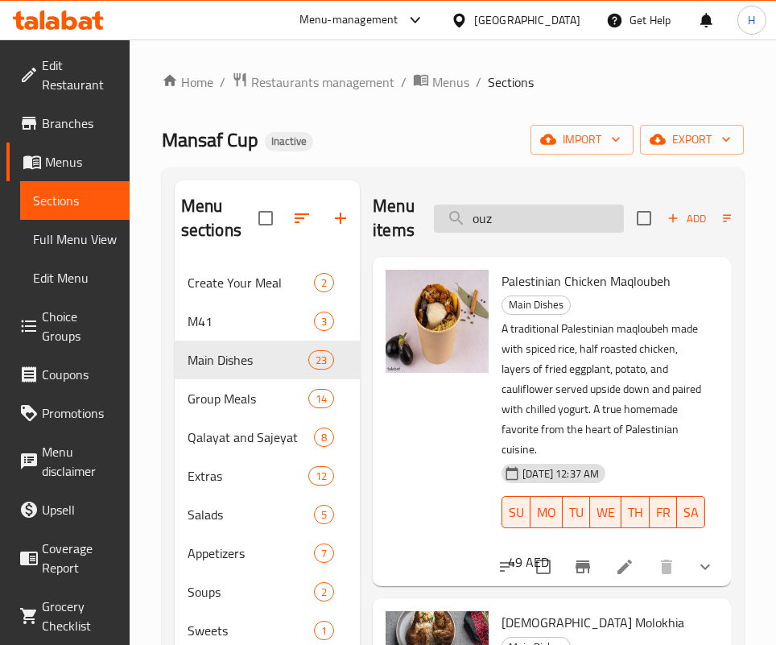
click at [535, 228] on input "ouz" at bounding box center [529, 218] width 190 height 28
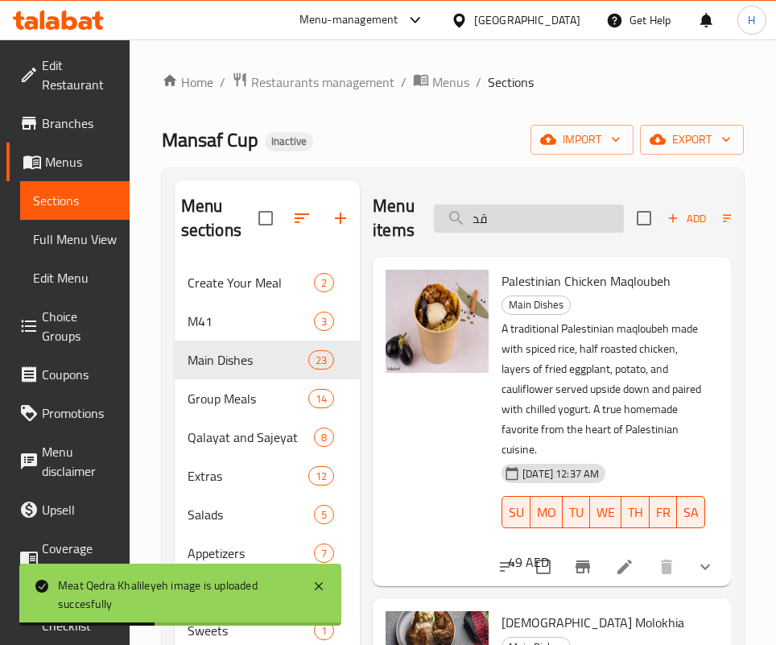
click at [513, 217] on input "قد" at bounding box center [529, 218] width 190 height 28
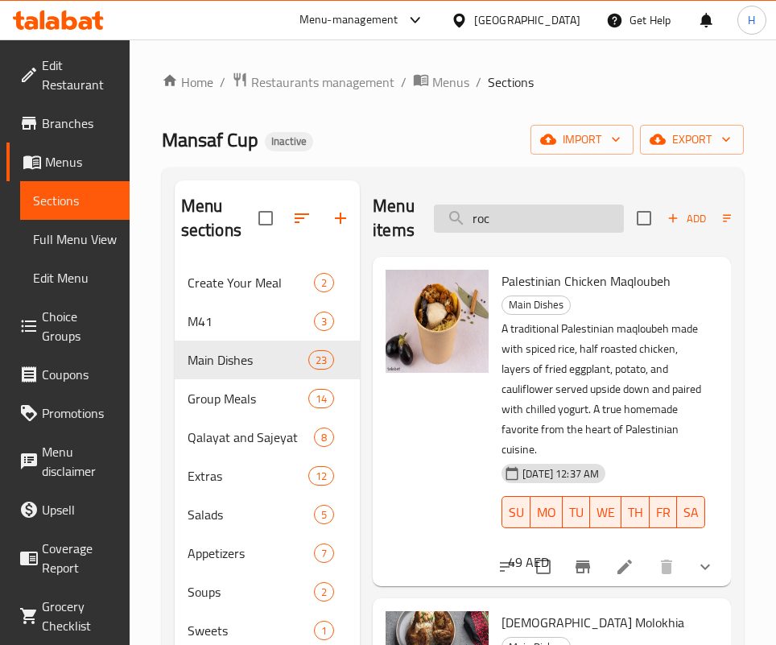
click at [500, 212] on input "roc" at bounding box center [529, 218] width 190 height 28
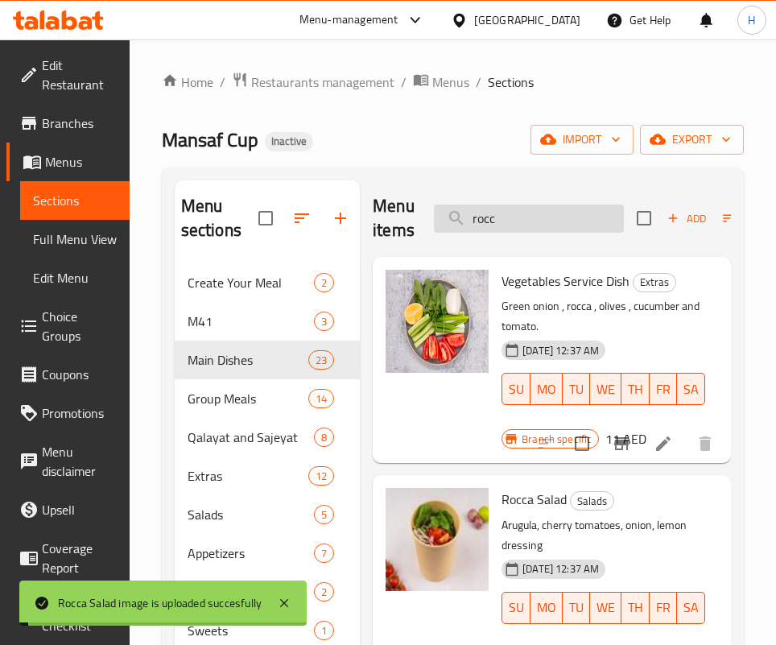
click at [490, 213] on input "rocc" at bounding box center [529, 218] width 190 height 28
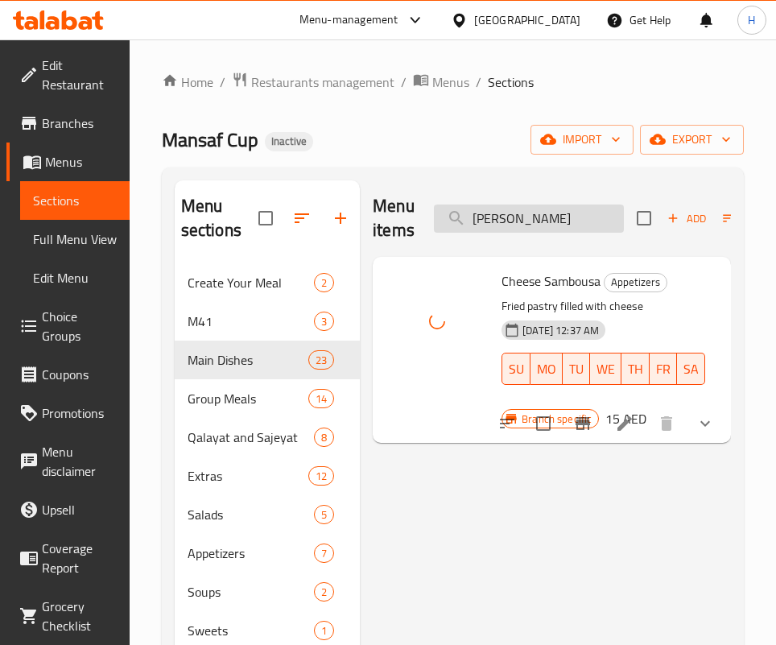
click at [515, 226] on input "[PERSON_NAME]" at bounding box center [529, 218] width 190 height 28
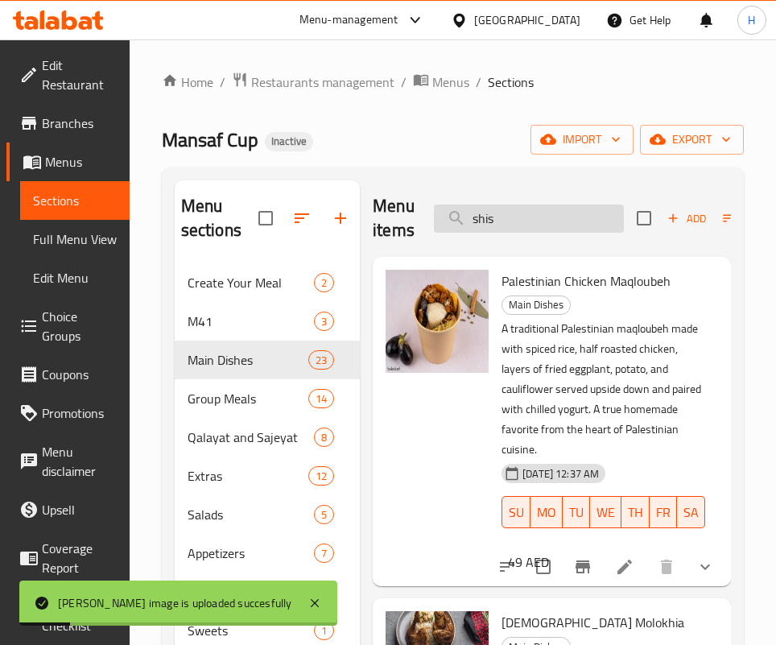
click at [481, 215] on input "shis" at bounding box center [529, 218] width 190 height 28
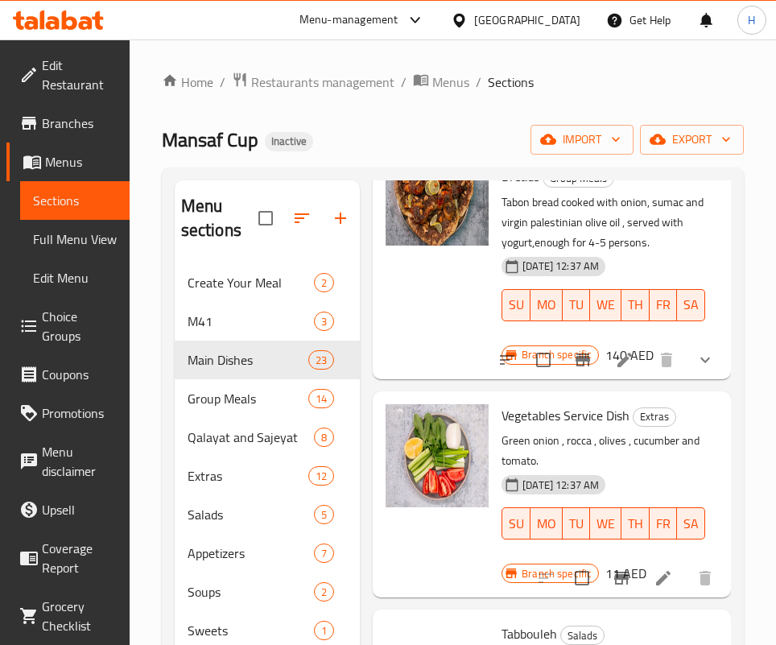
scroll to position [26, 0]
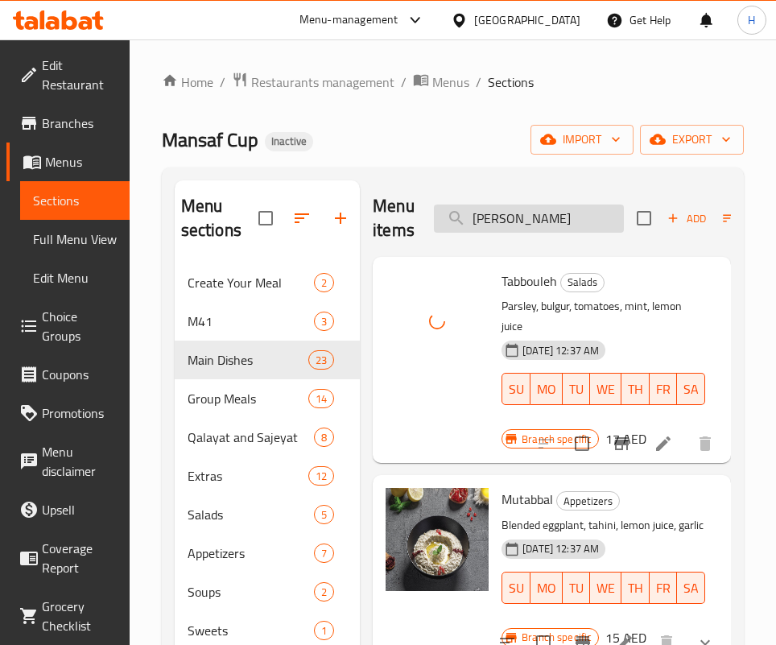
click at [502, 204] on input "[PERSON_NAME]" at bounding box center [529, 218] width 190 height 28
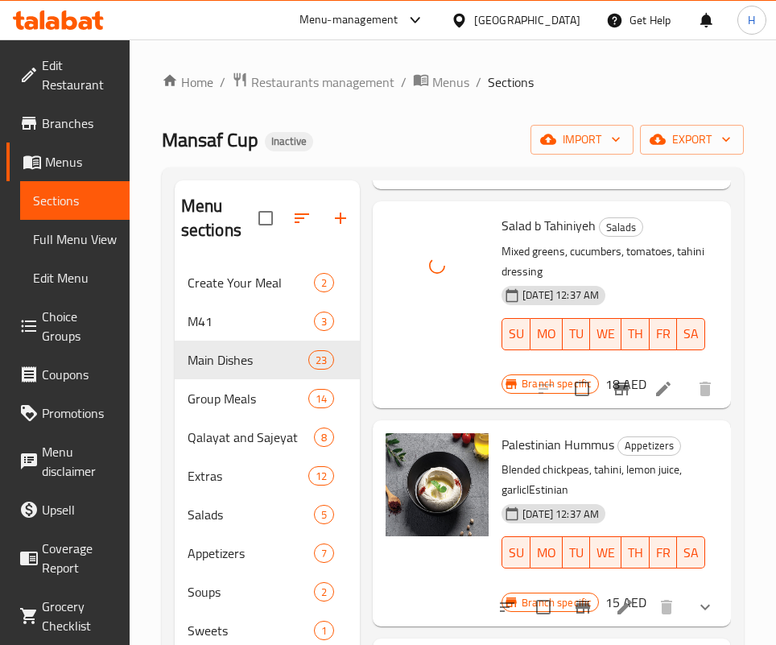
scroll to position [0, 0]
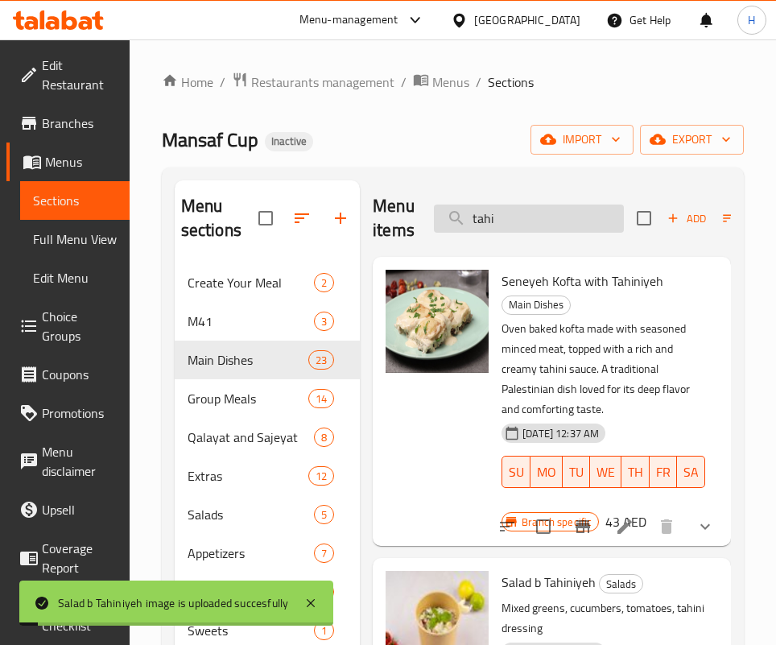
click at [503, 220] on input "tahi" at bounding box center [529, 218] width 190 height 28
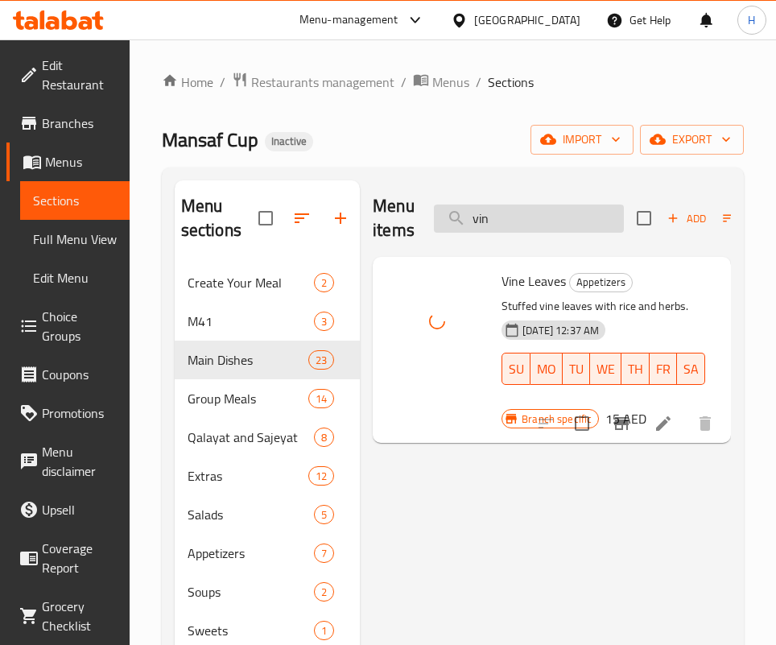
click at [501, 216] on input "vin" at bounding box center [529, 218] width 190 height 28
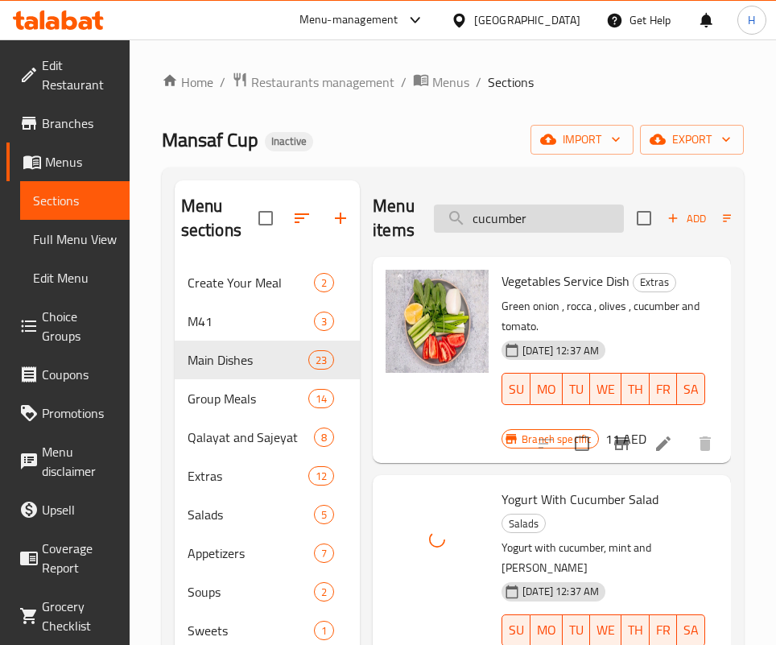
click at [510, 220] on input "cucumber" at bounding box center [529, 218] width 190 height 28
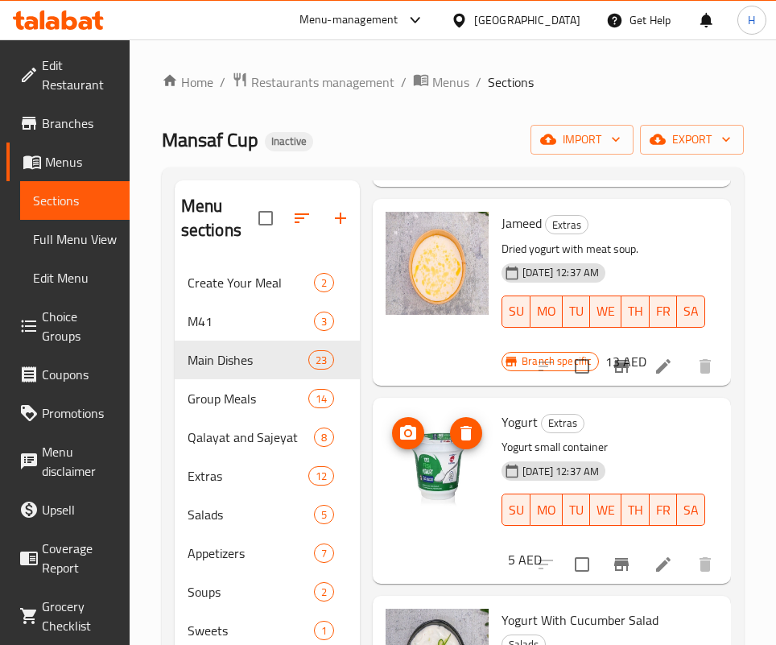
scroll to position [4854, 0]
type input "yogurt"
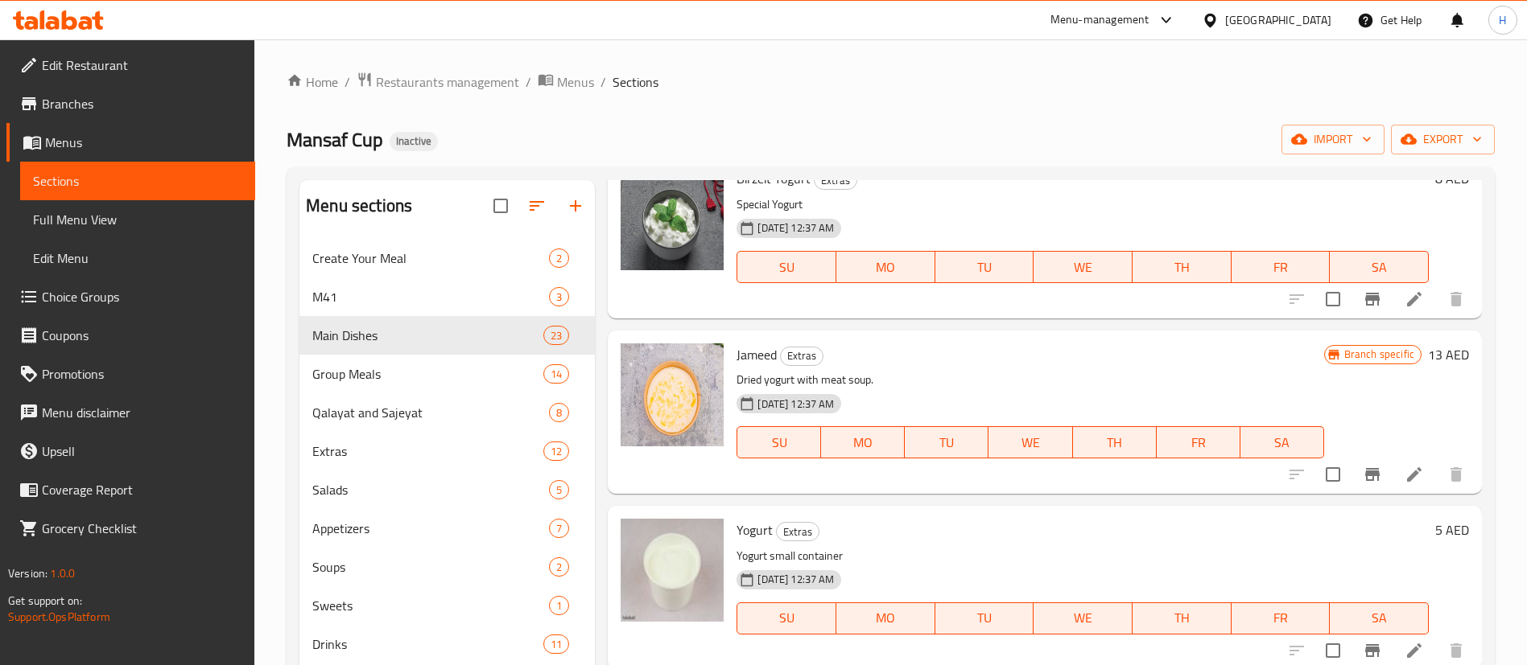
scroll to position [2388, 0]
